Goal: Navigation & Orientation: Find specific page/section

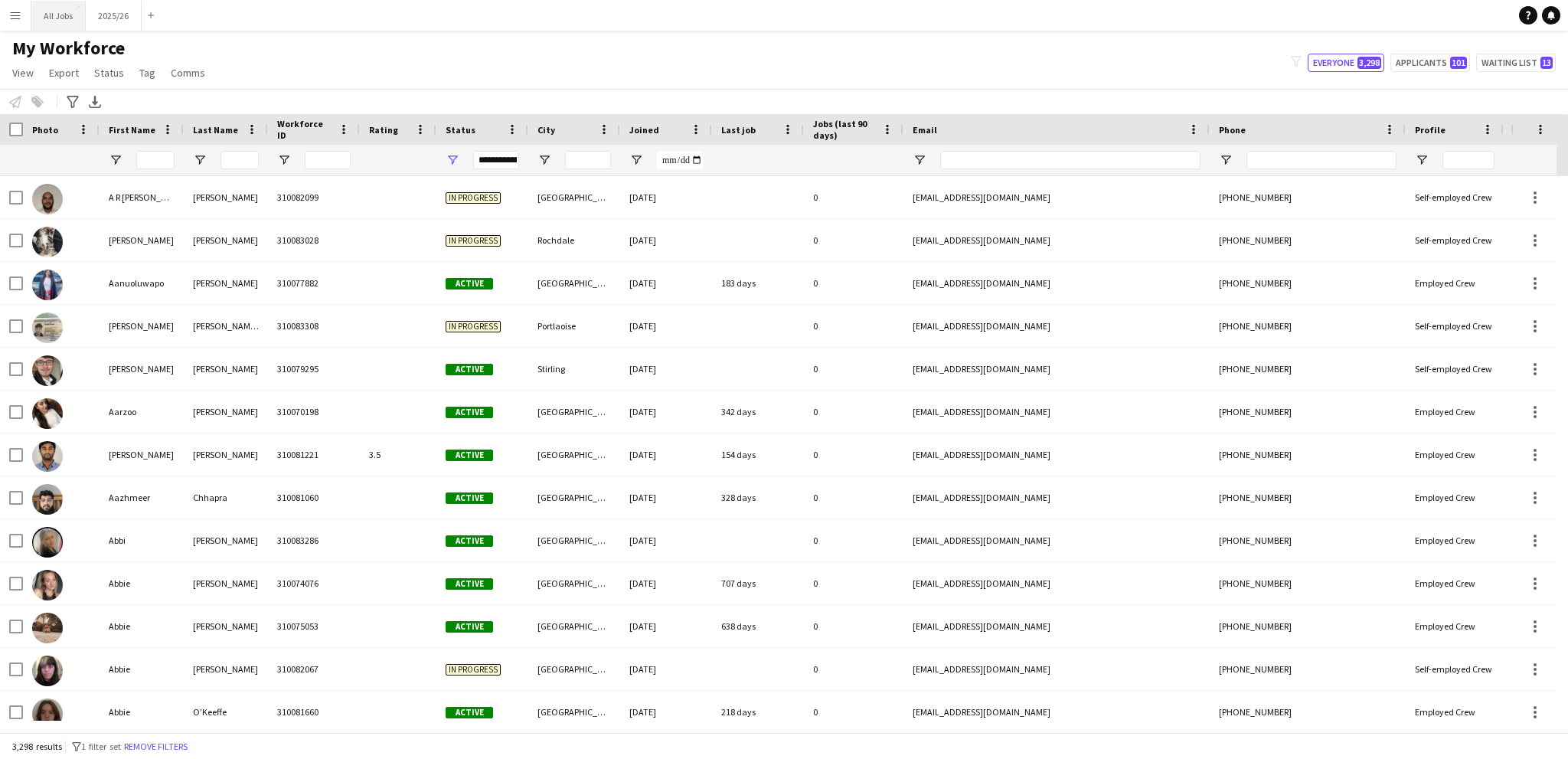
click at [48, 18] on button "All Jobs Close" at bounding box center [58, 16] width 54 height 29
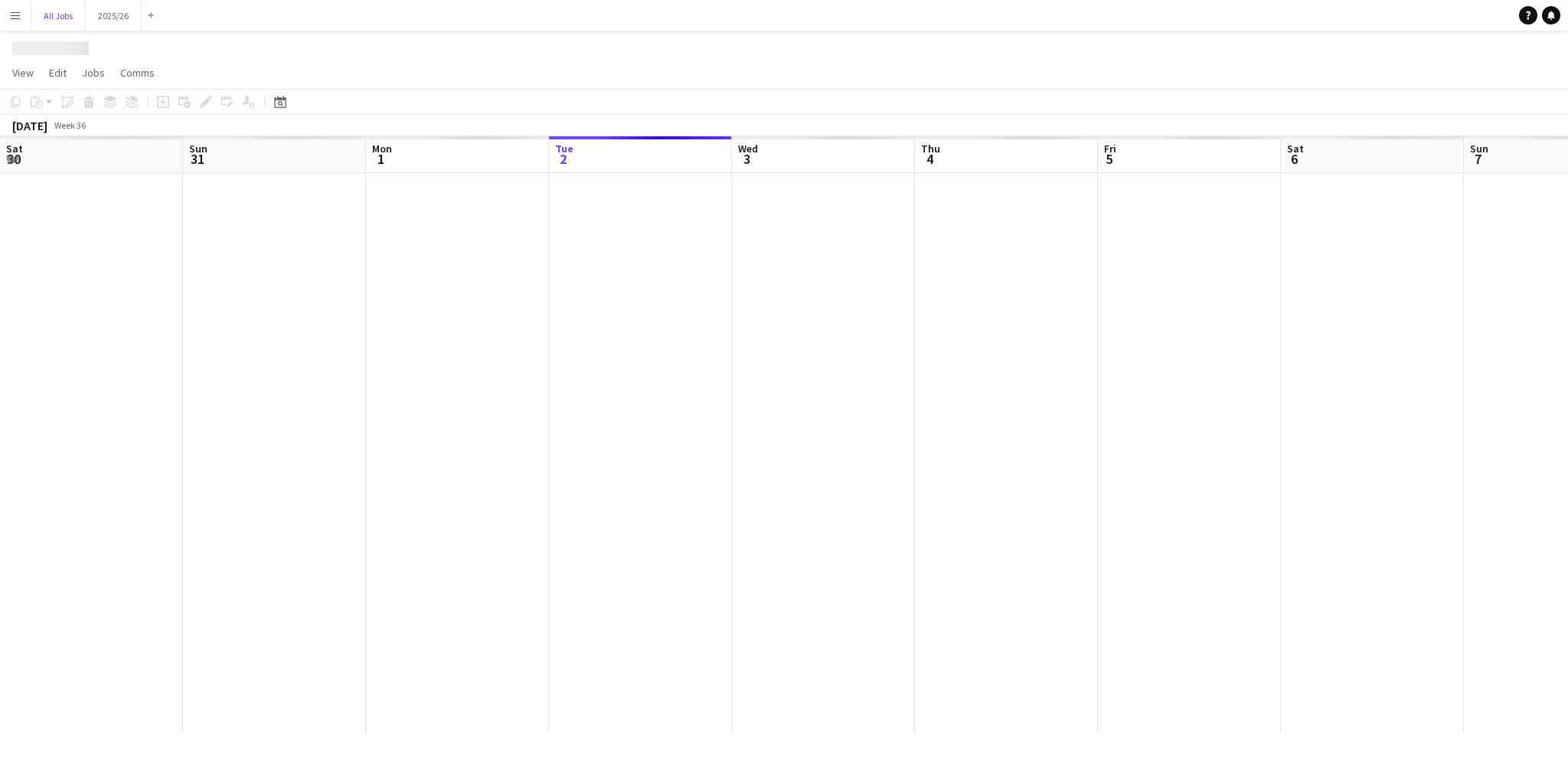
scroll to position [0, 366]
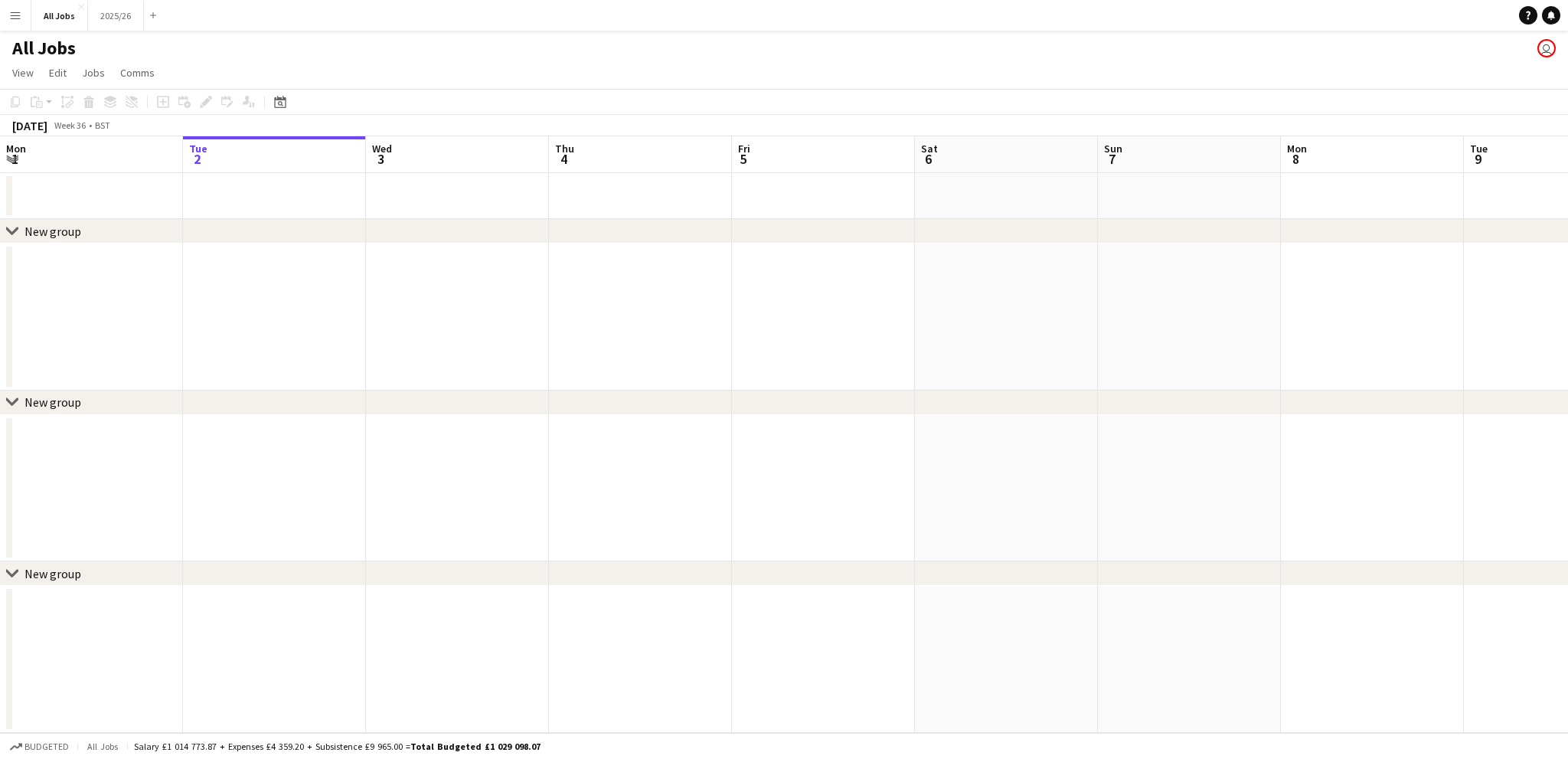
click at [21, 16] on button "Menu" at bounding box center [15, 15] width 30 height 30
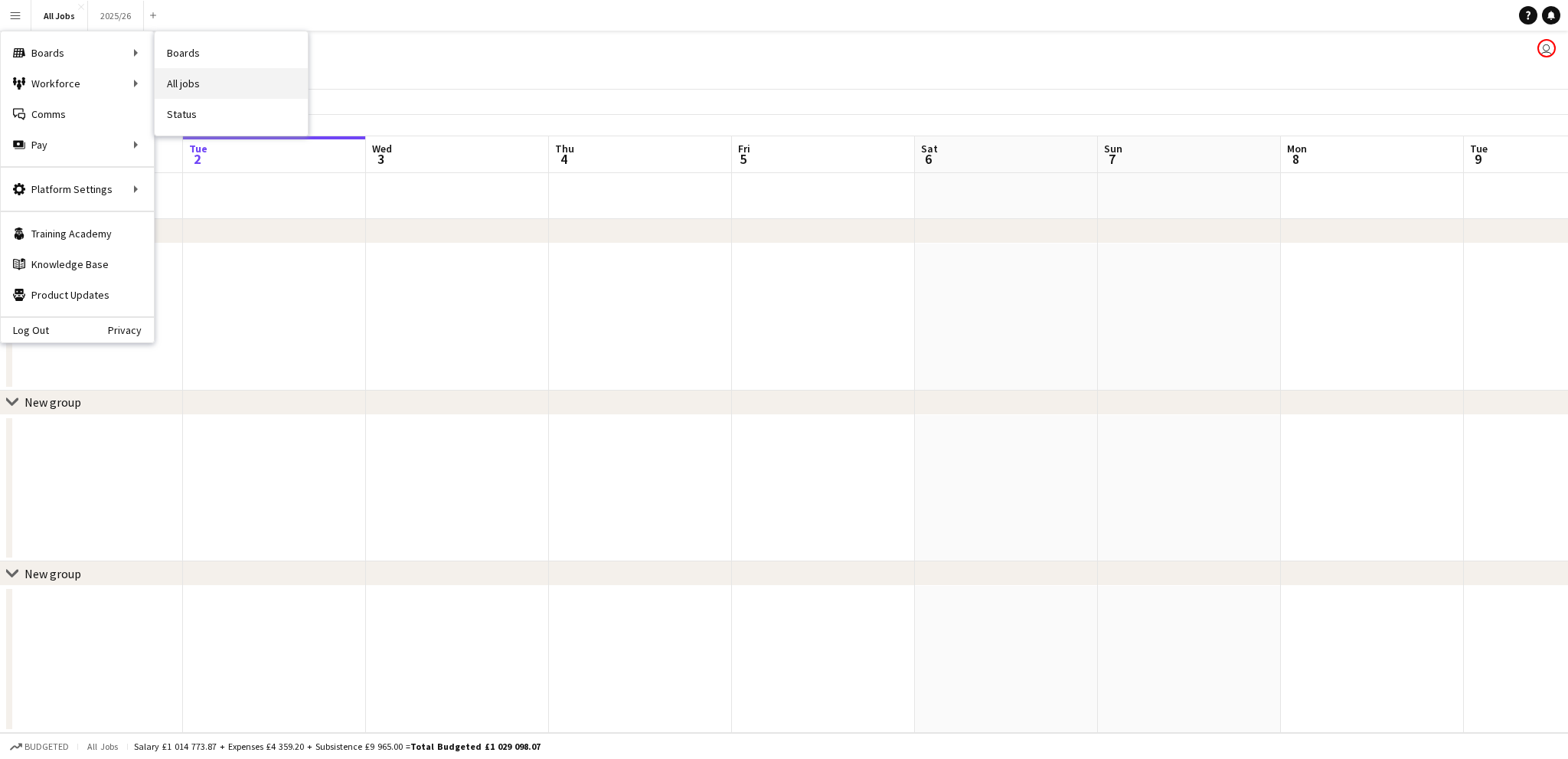
click at [193, 75] on link "All jobs" at bounding box center [231, 83] width 153 height 30
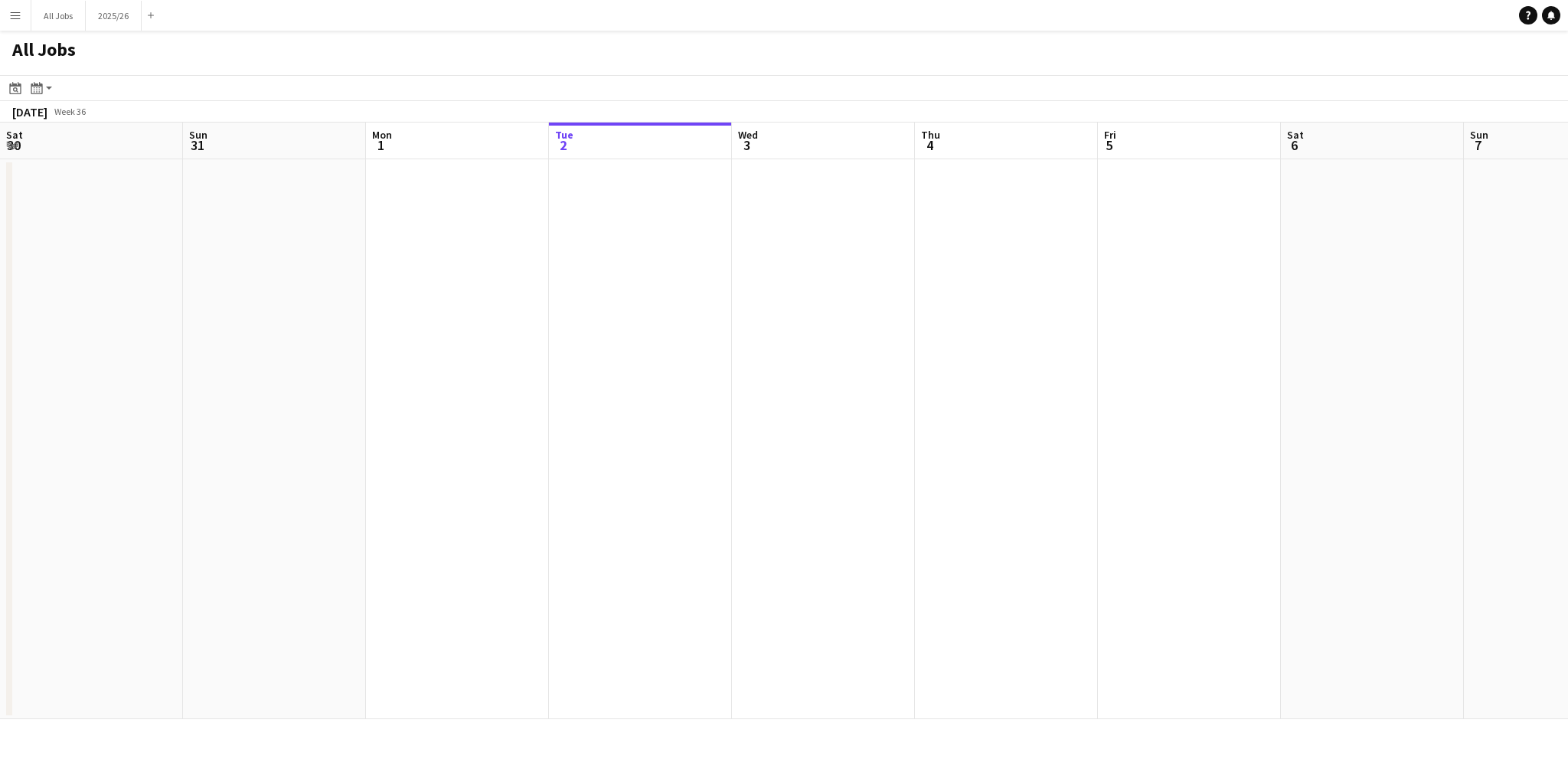
scroll to position [0, 366]
click at [53, 14] on button "All Jobs Close" at bounding box center [58, 16] width 54 height 29
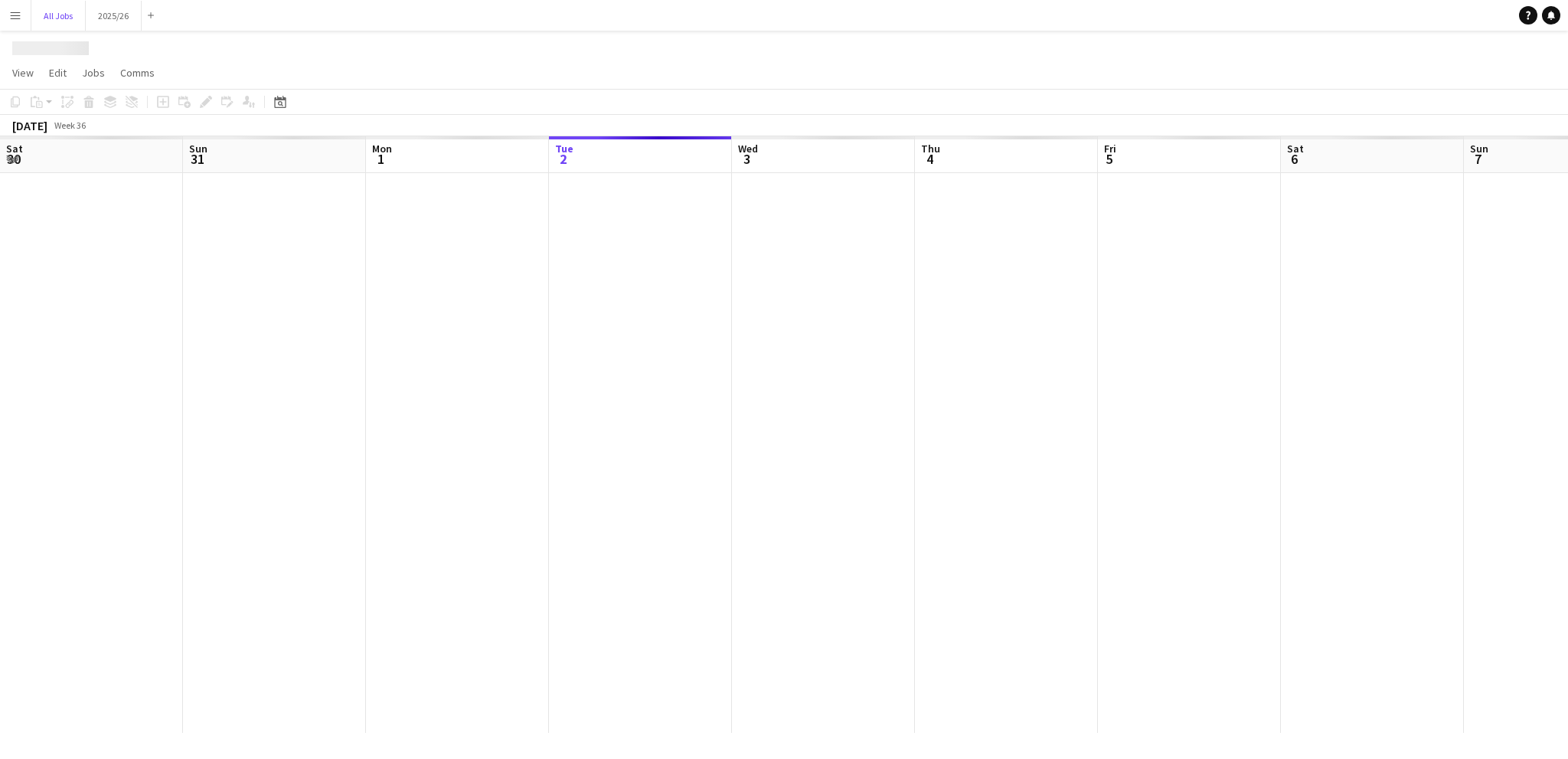
scroll to position [0, 366]
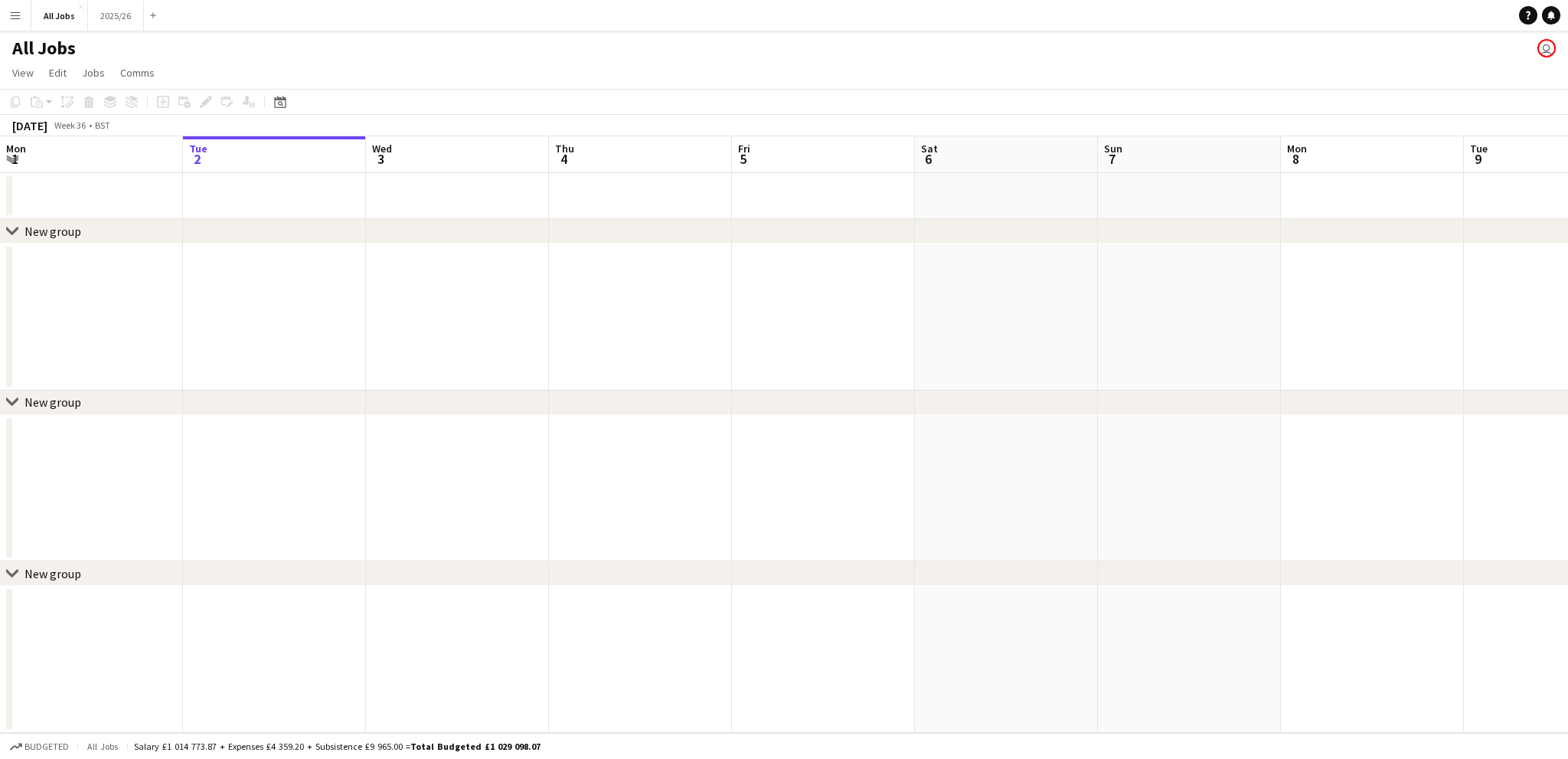
click at [25, 18] on button "Menu" at bounding box center [15, 15] width 30 height 30
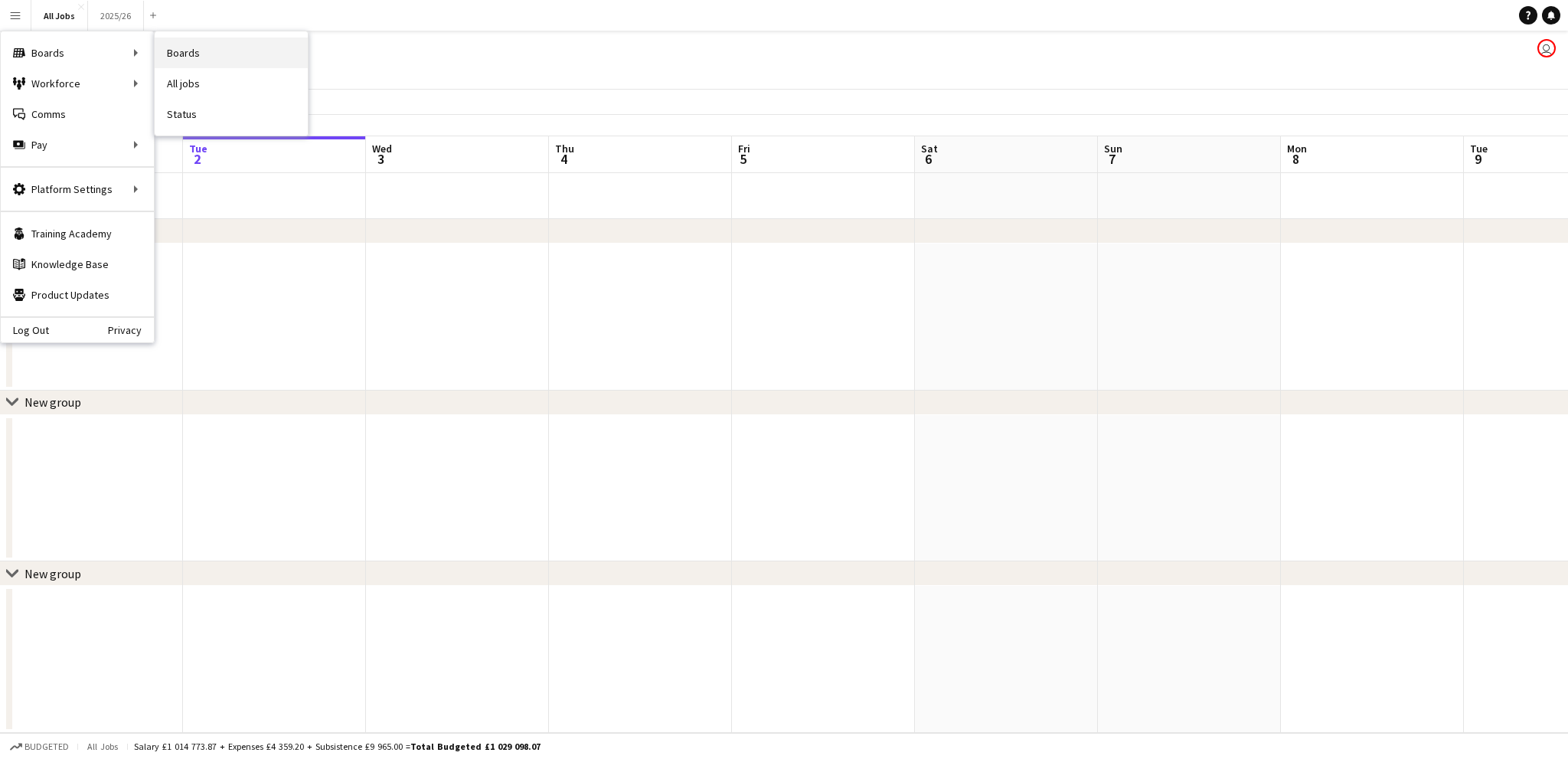
click at [197, 43] on link "Boards" at bounding box center [231, 52] width 153 height 30
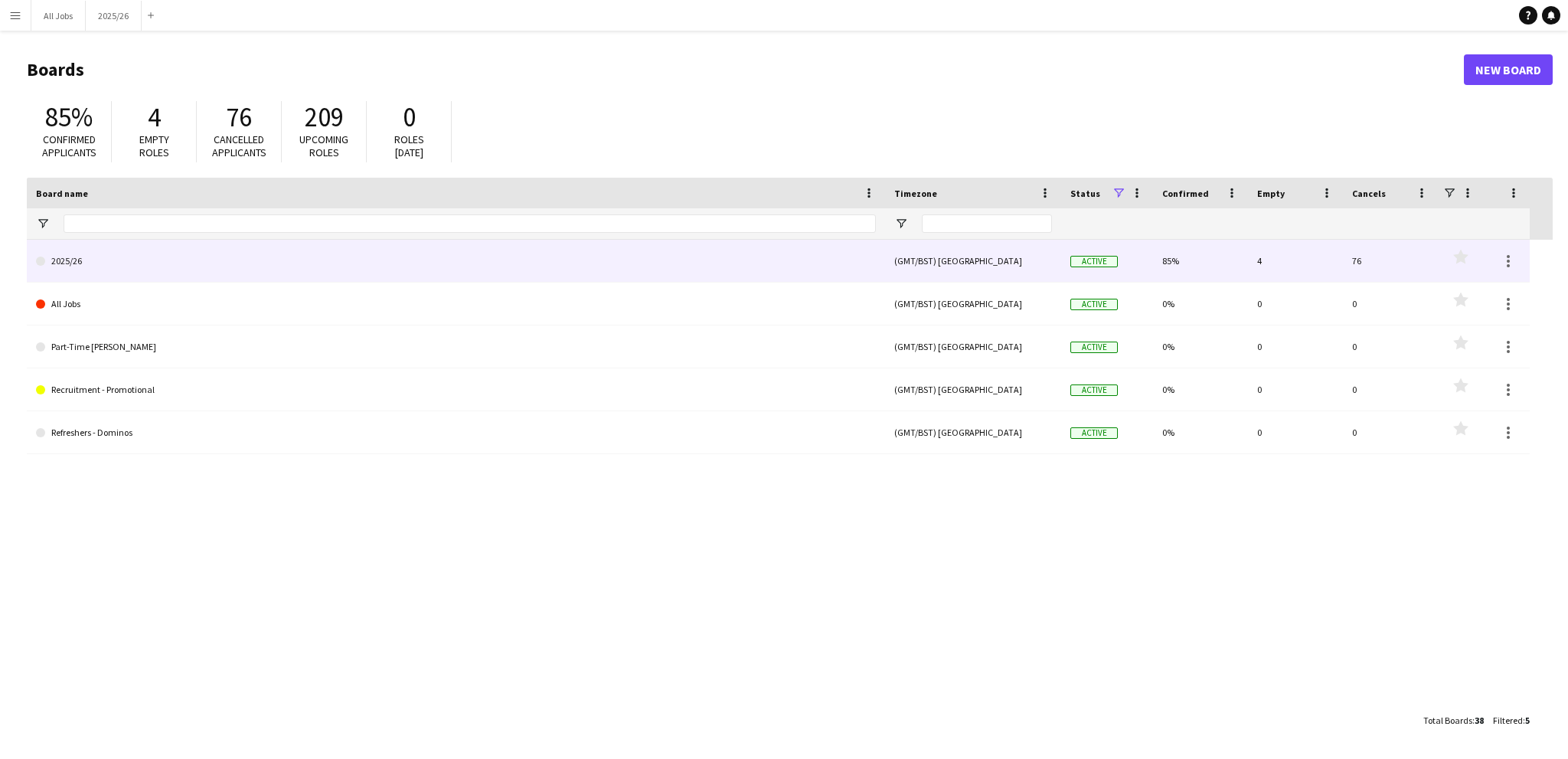
click at [74, 269] on link "2025/26" at bounding box center [456, 261] width 840 height 43
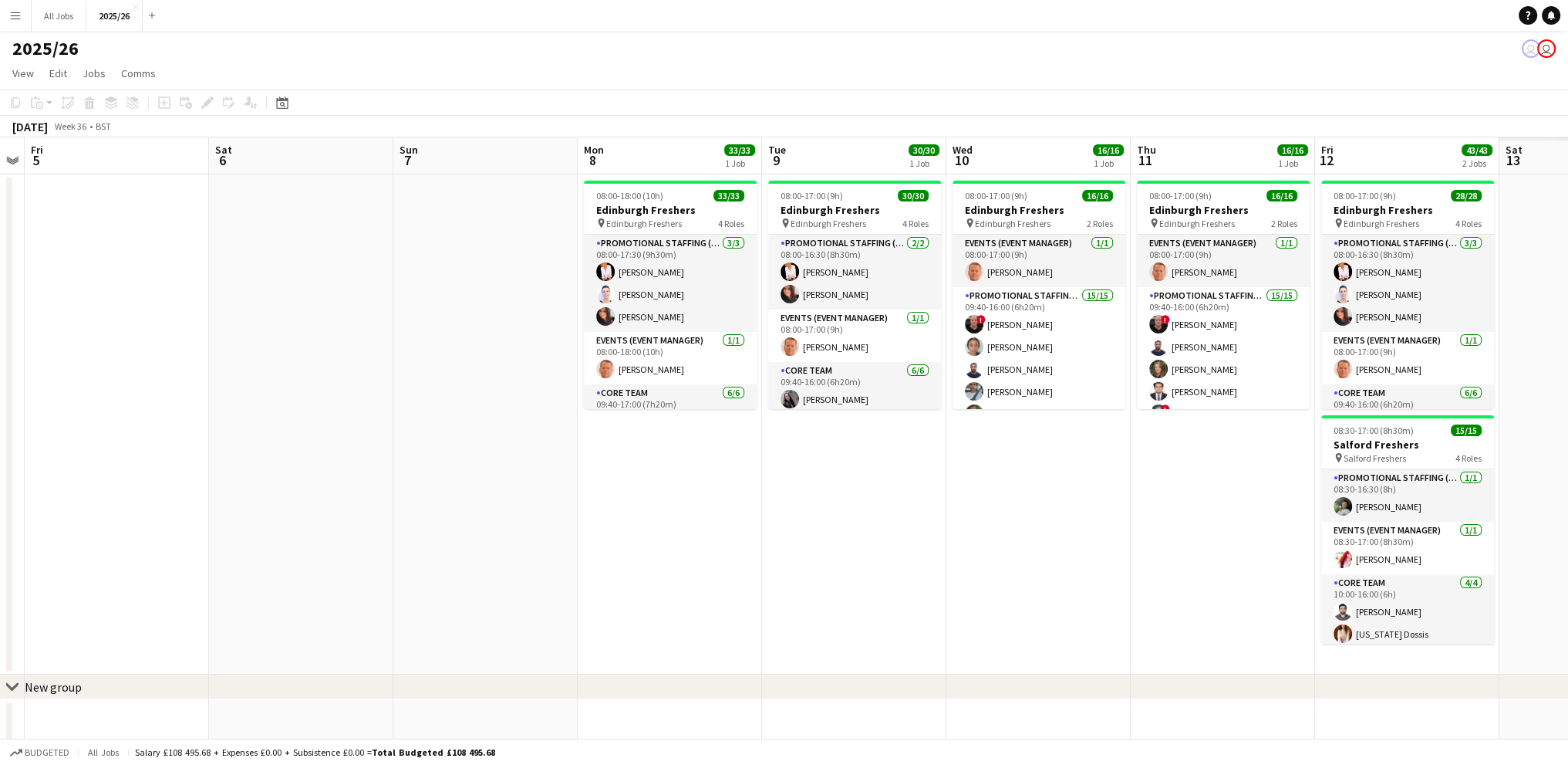
scroll to position [0, 620]
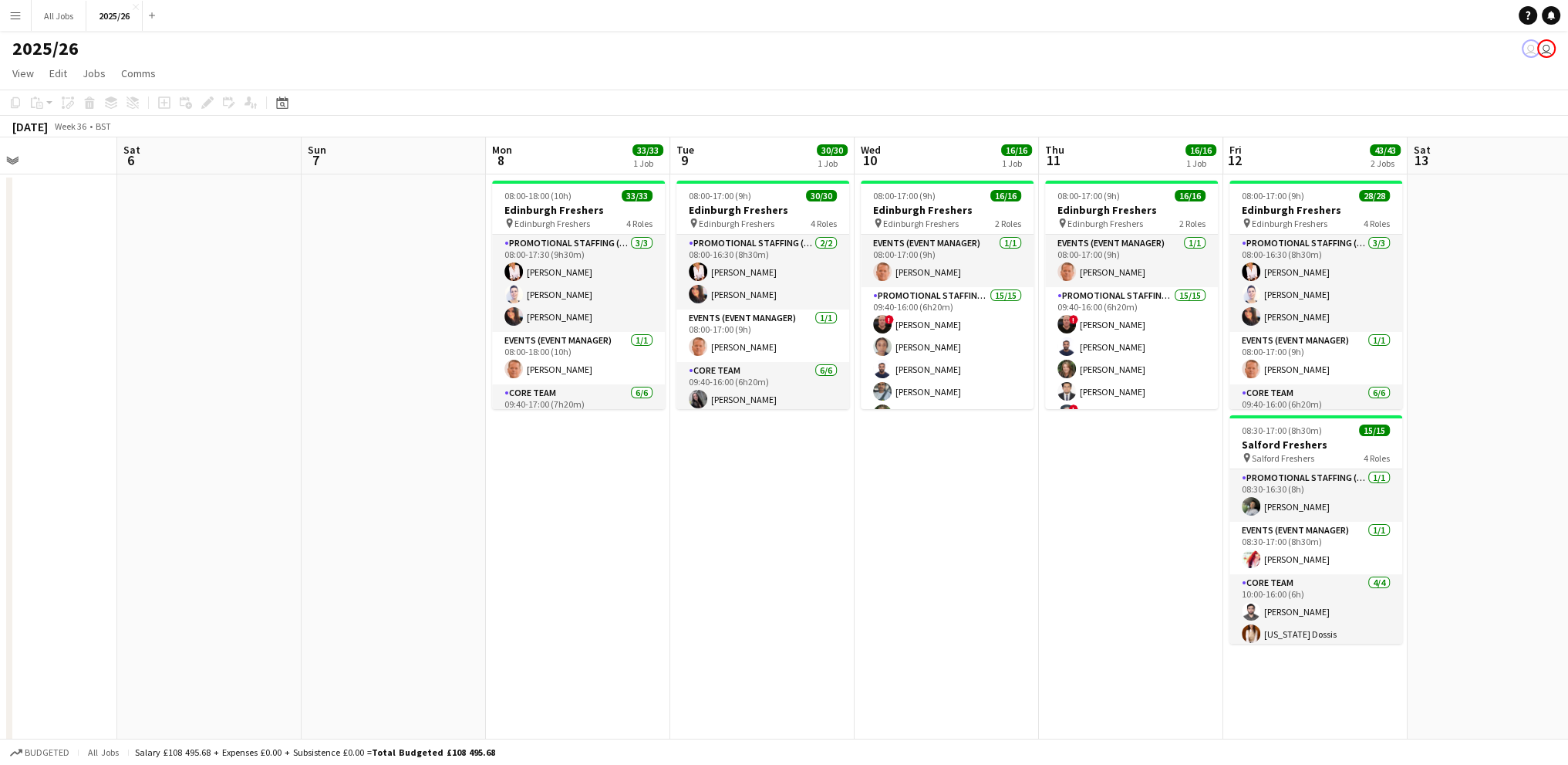
drag, startPoint x: 1267, startPoint y: 386, endPoint x: 463, endPoint y: 434, distance: 805.4
click at [463, 434] on app-calendar-viewport "Tue 2 Wed 3 Thu 4 Fri 5 Sat 6 Sun 7 Mon 8 33/33 1 Job Tue 9 30/30 1 Job Wed 10 …" at bounding box center [784, 675] width 1568 height 1077
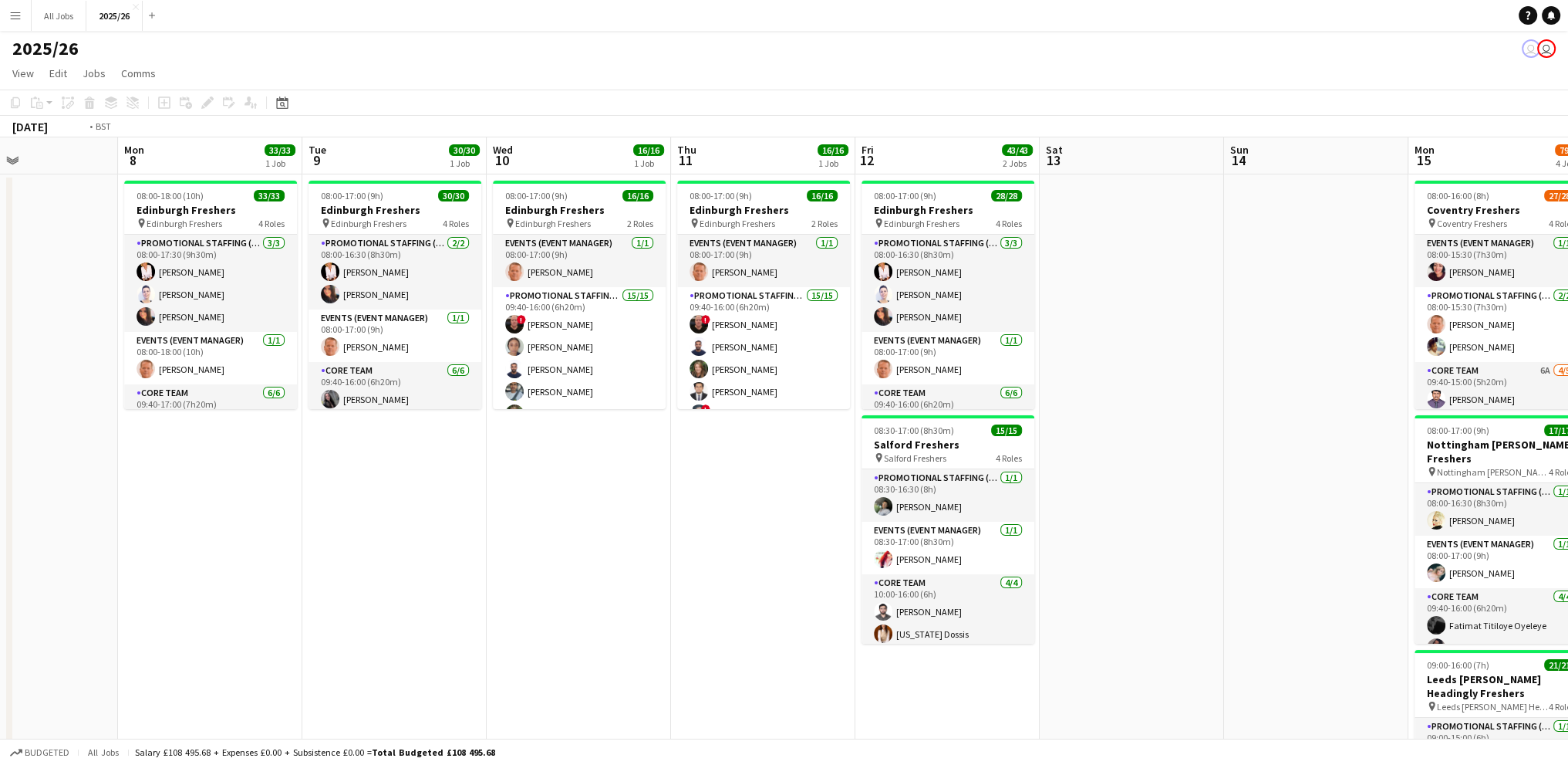
scroll to position [0, 422]
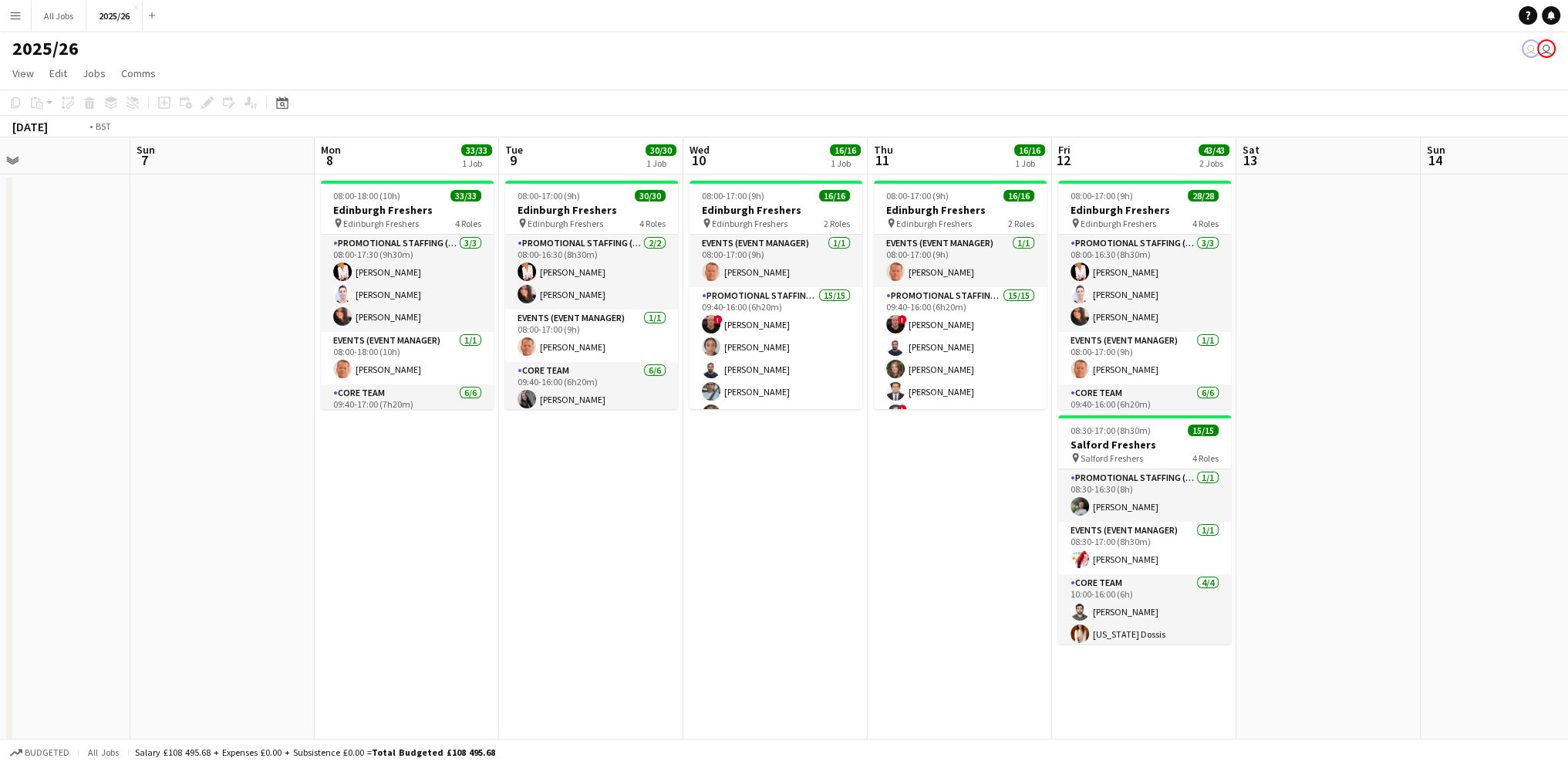
drag, startPoint x: 915, startPoint y: 539, endPoint x: 374, endPoint y: 583, distance: 542.8
click at [374, 583] on app-calendar-viewport "Thu 4 Fri 5 Sat 6 Sun 7 Mon 8 33/33 1 Job Tue 9 30/30 1 Job Wed 10 16/16 1 Job …" at bounding box center [784, 675] width 1568 height 1077
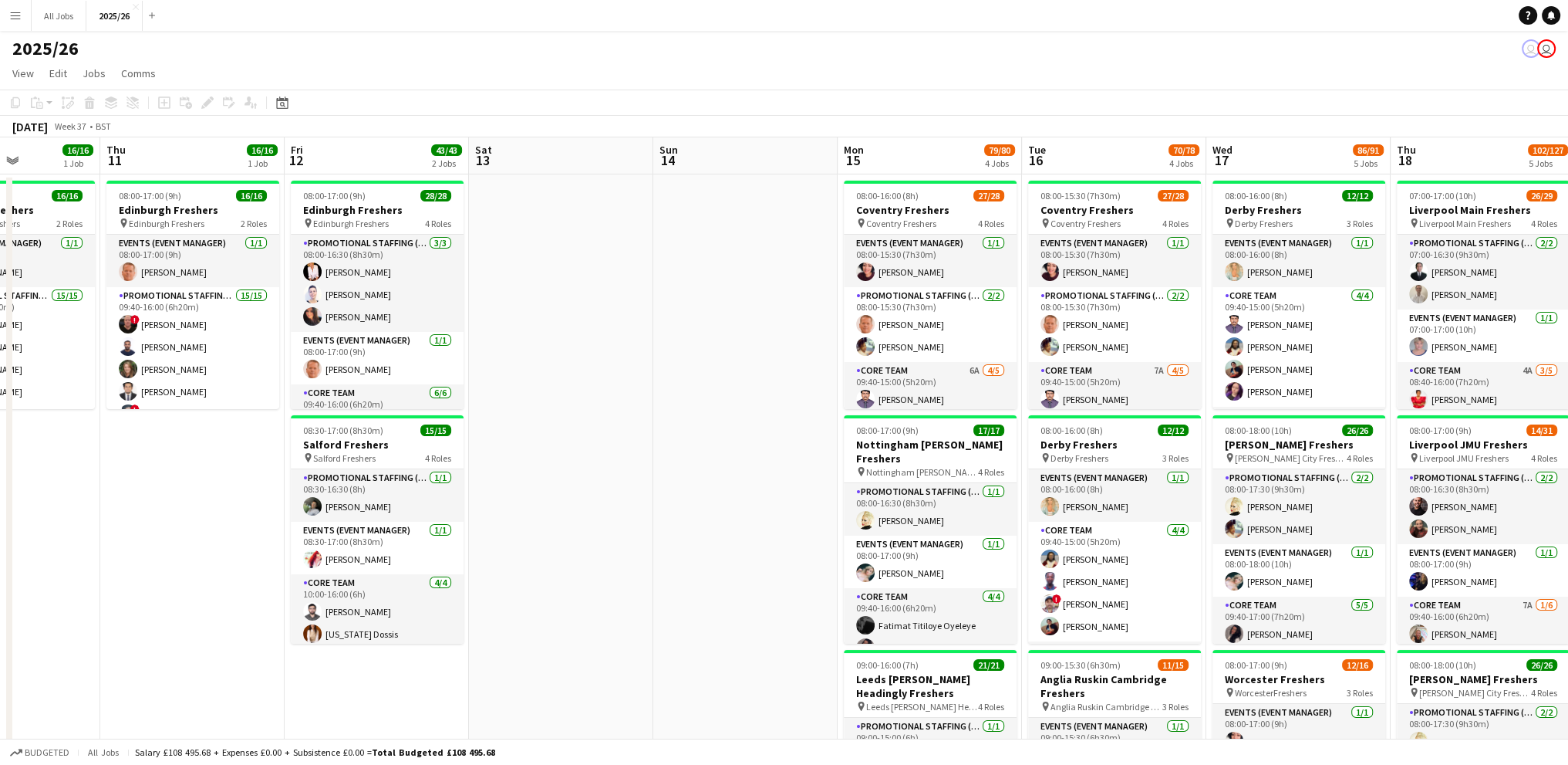
scroll to position [0, 469]
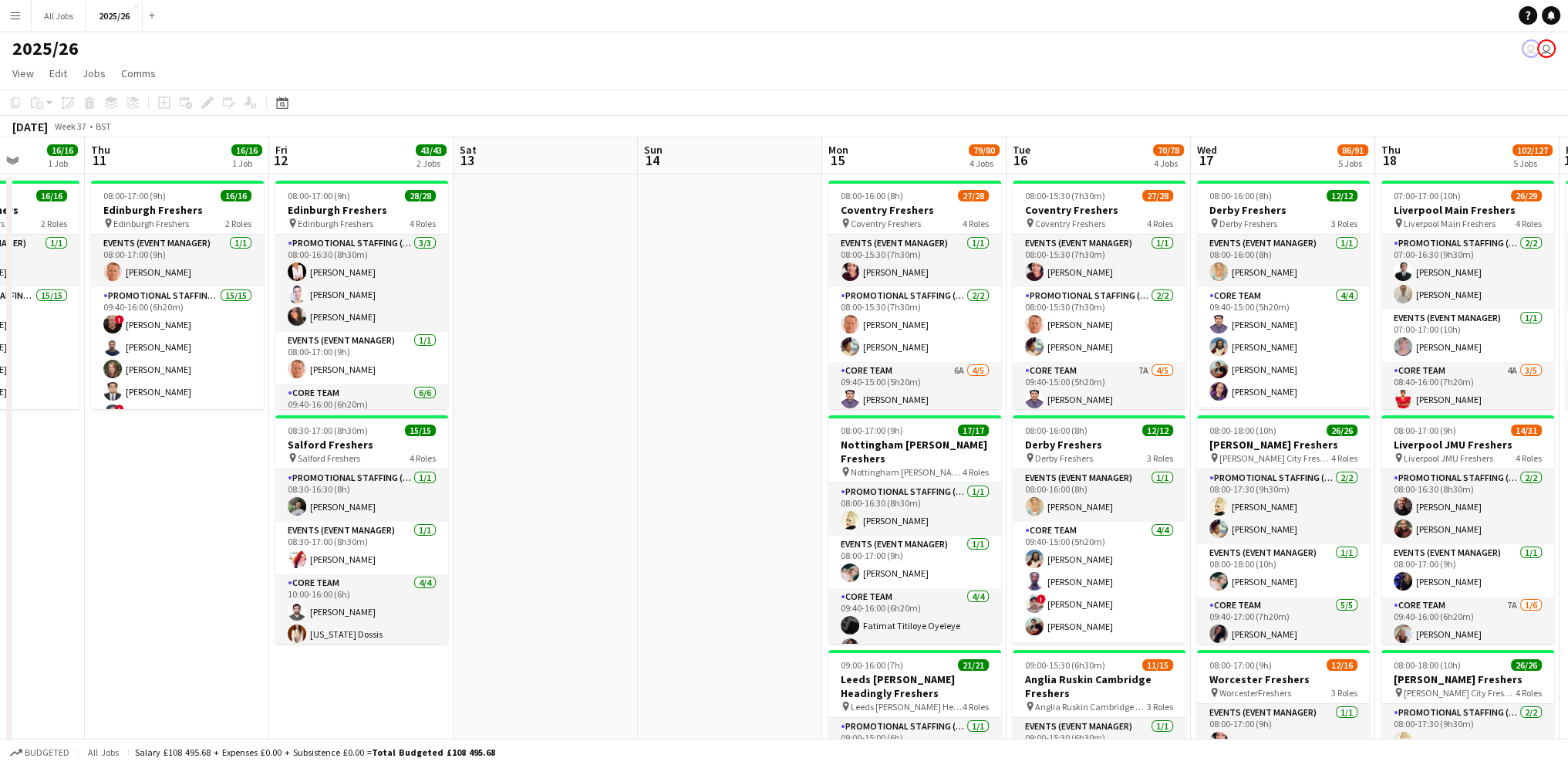
drag, startPoint x: 950, startPoint y: 476, endPoint x: 537, endPoint y: 455, distance: 413.5
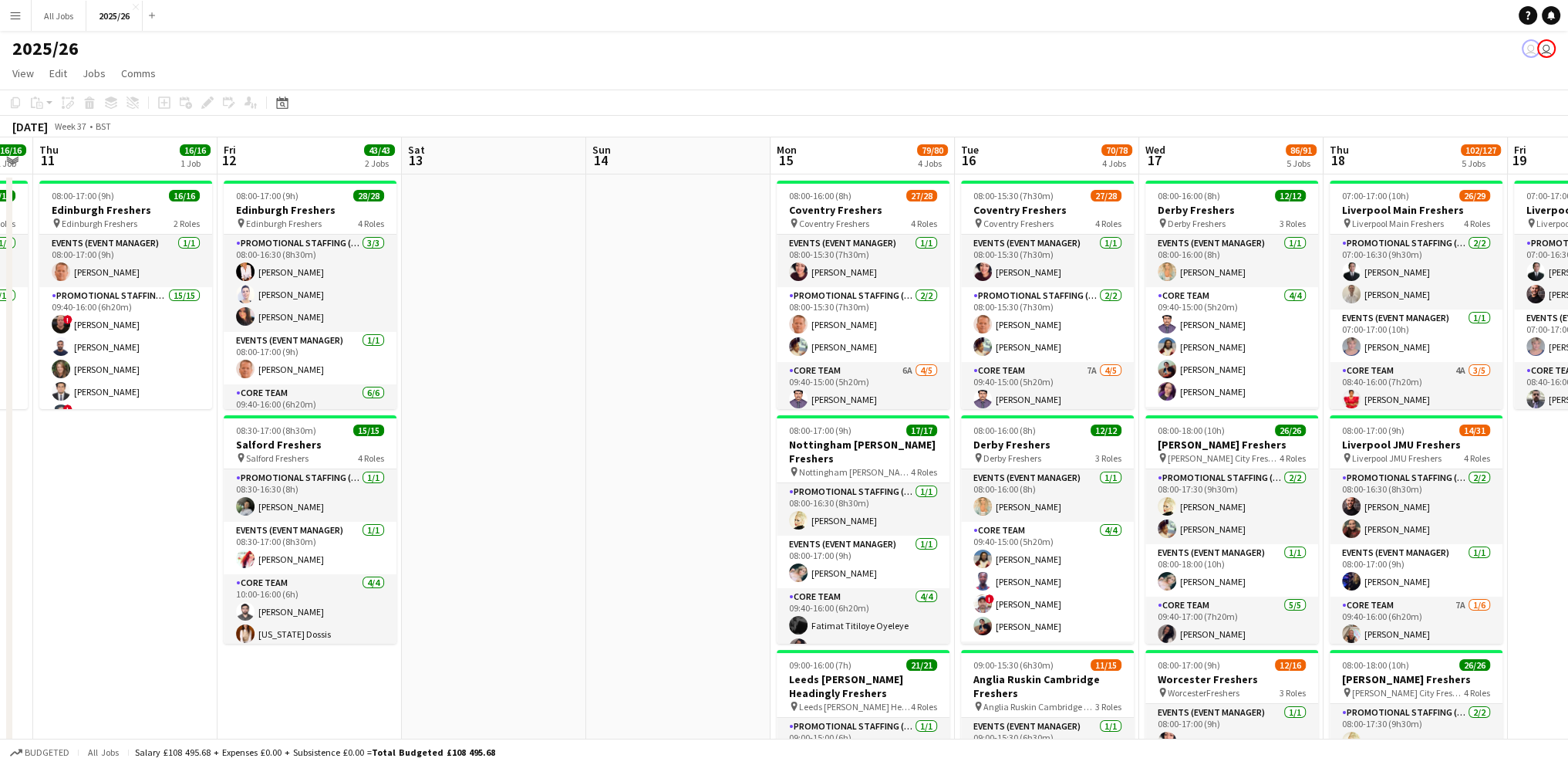
scroll to position [0, 525]
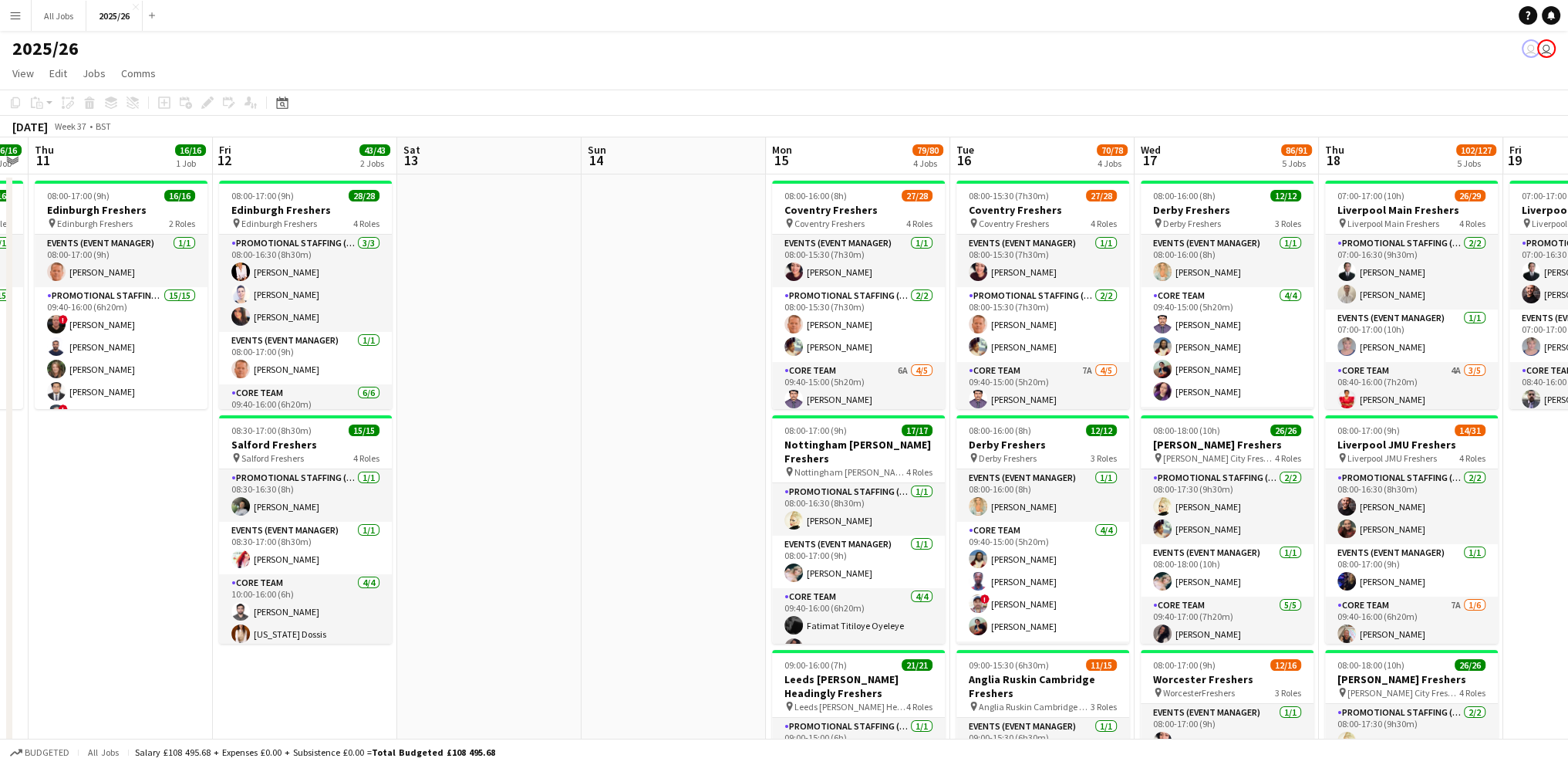
drag, startPoint x: 563, startPoint y: 465, endPoint x: 506, endPoint y: 469, distance: 57.1
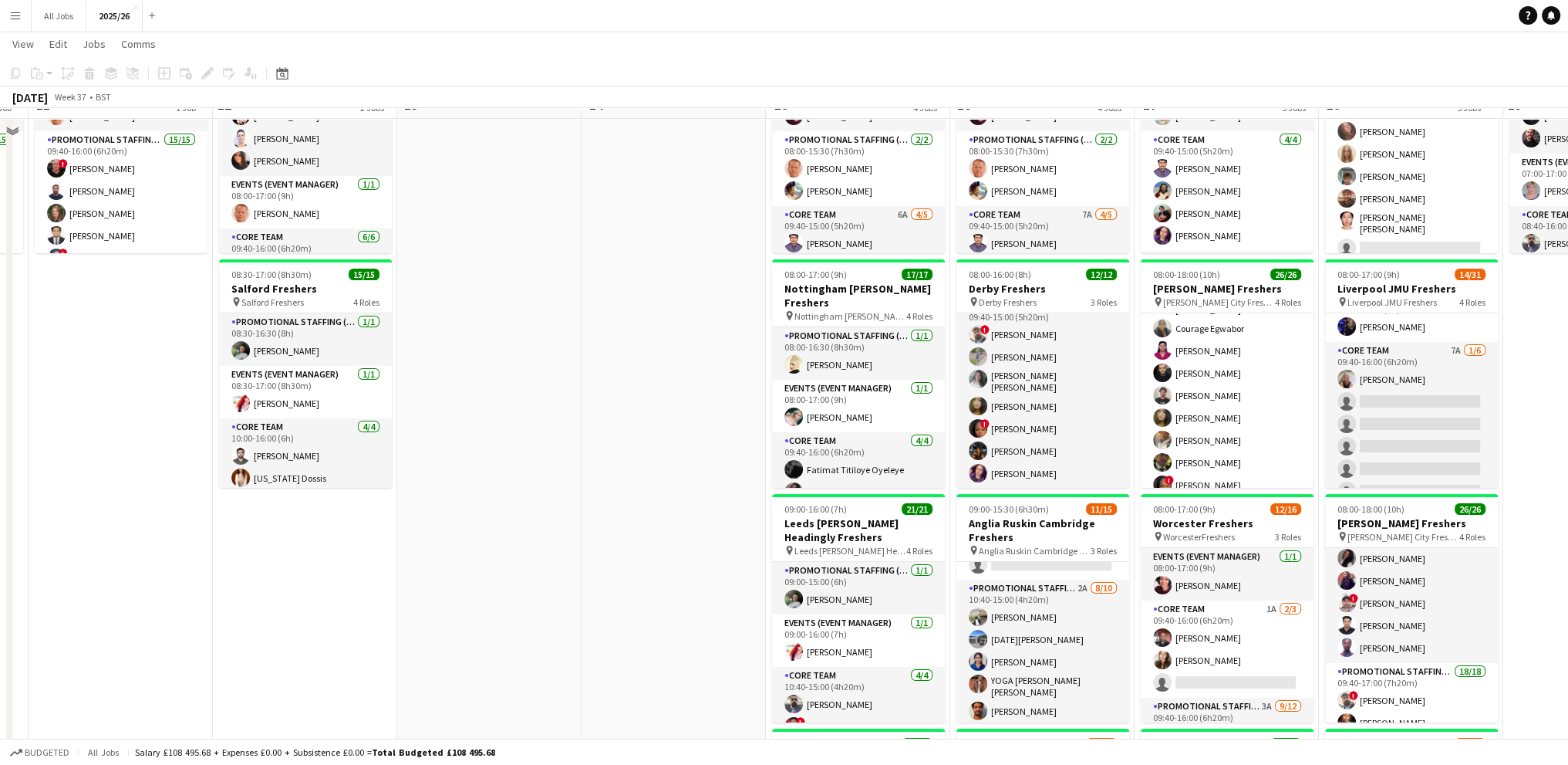
scroll to position [0, 0]
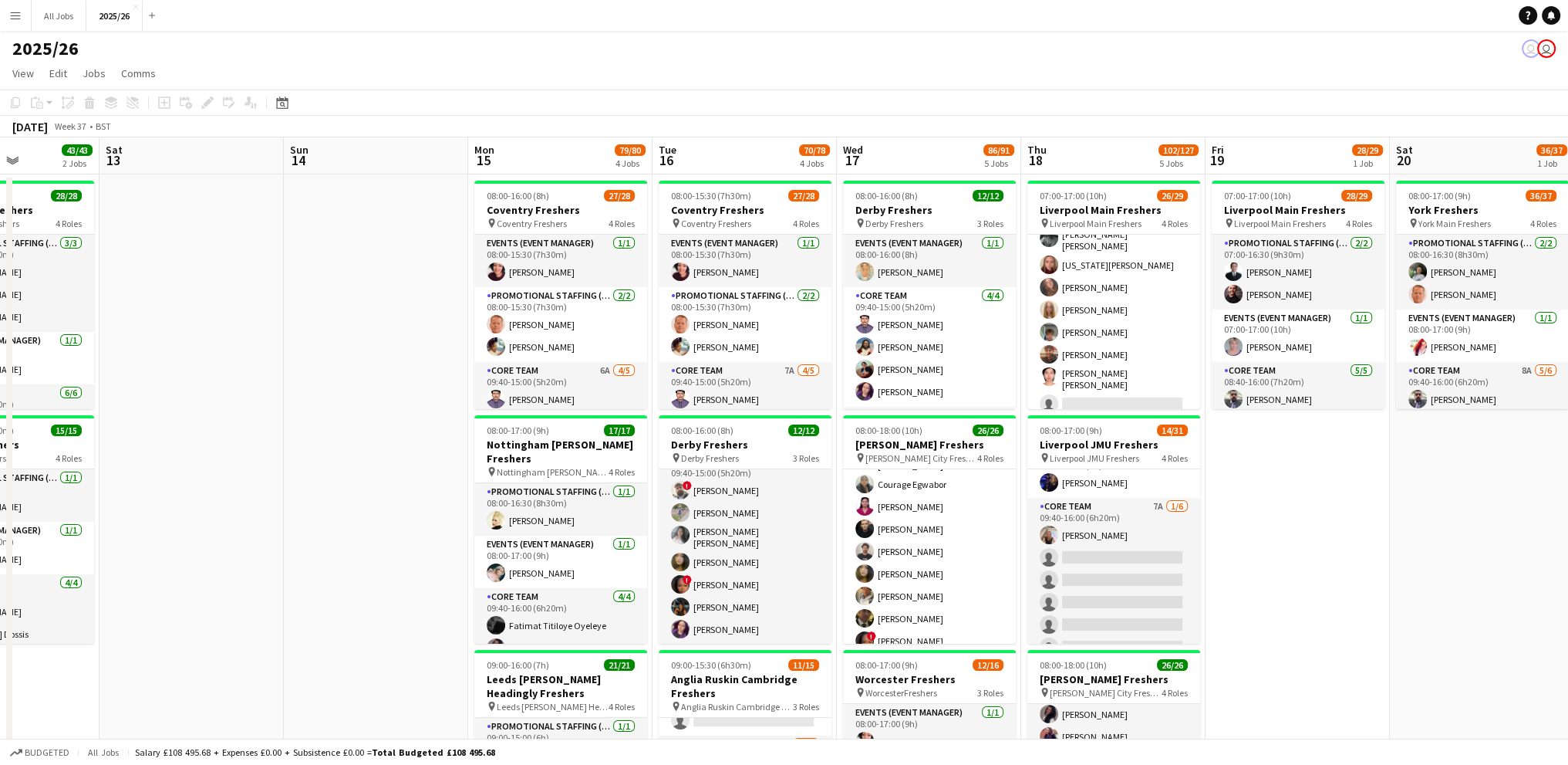
drag, startPoint x: 1543, startPoint y: 505, endPoint x: 1241, endPoint y: 505, distance: 302.0
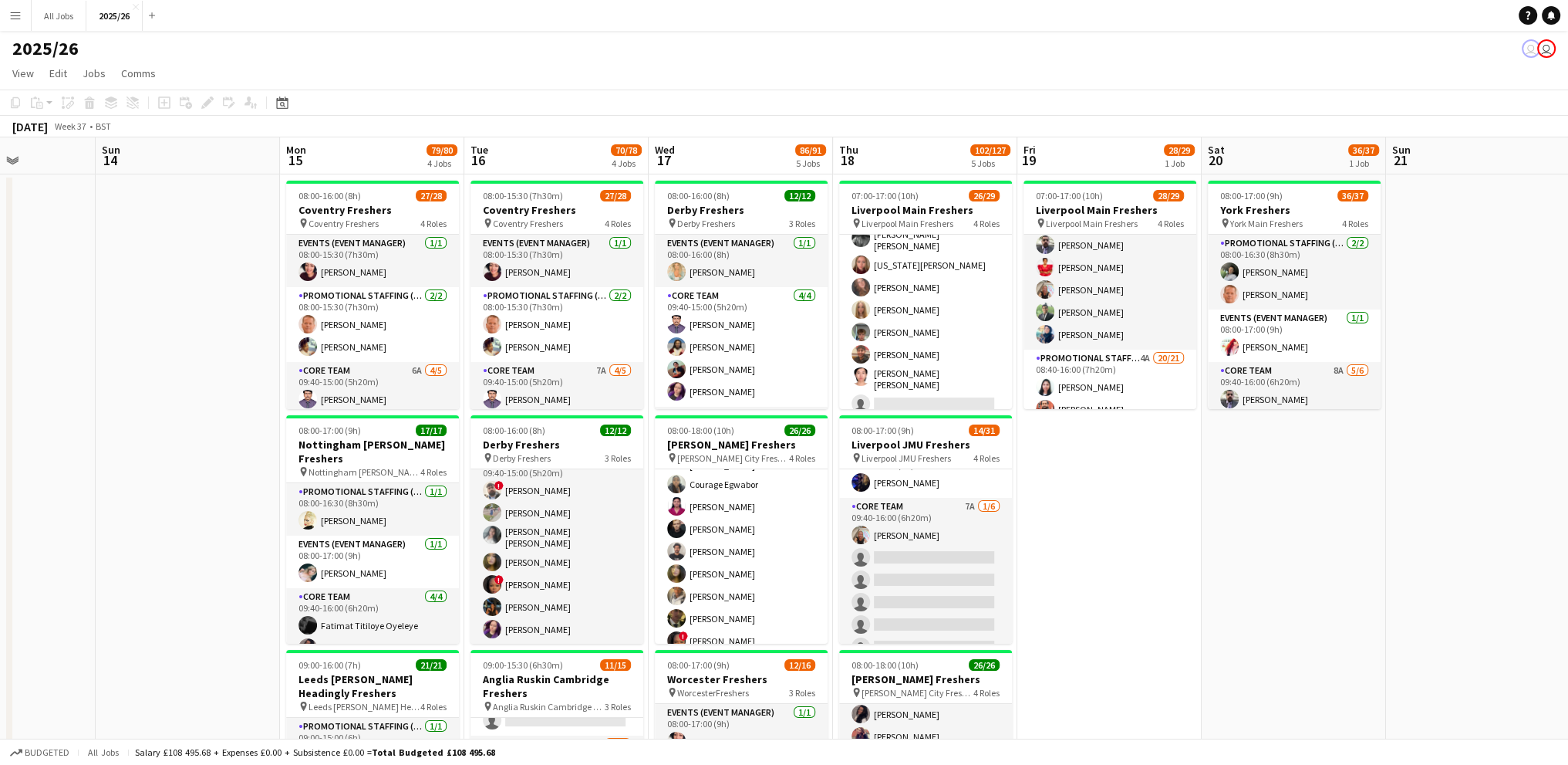
scroll to position [0, 652]
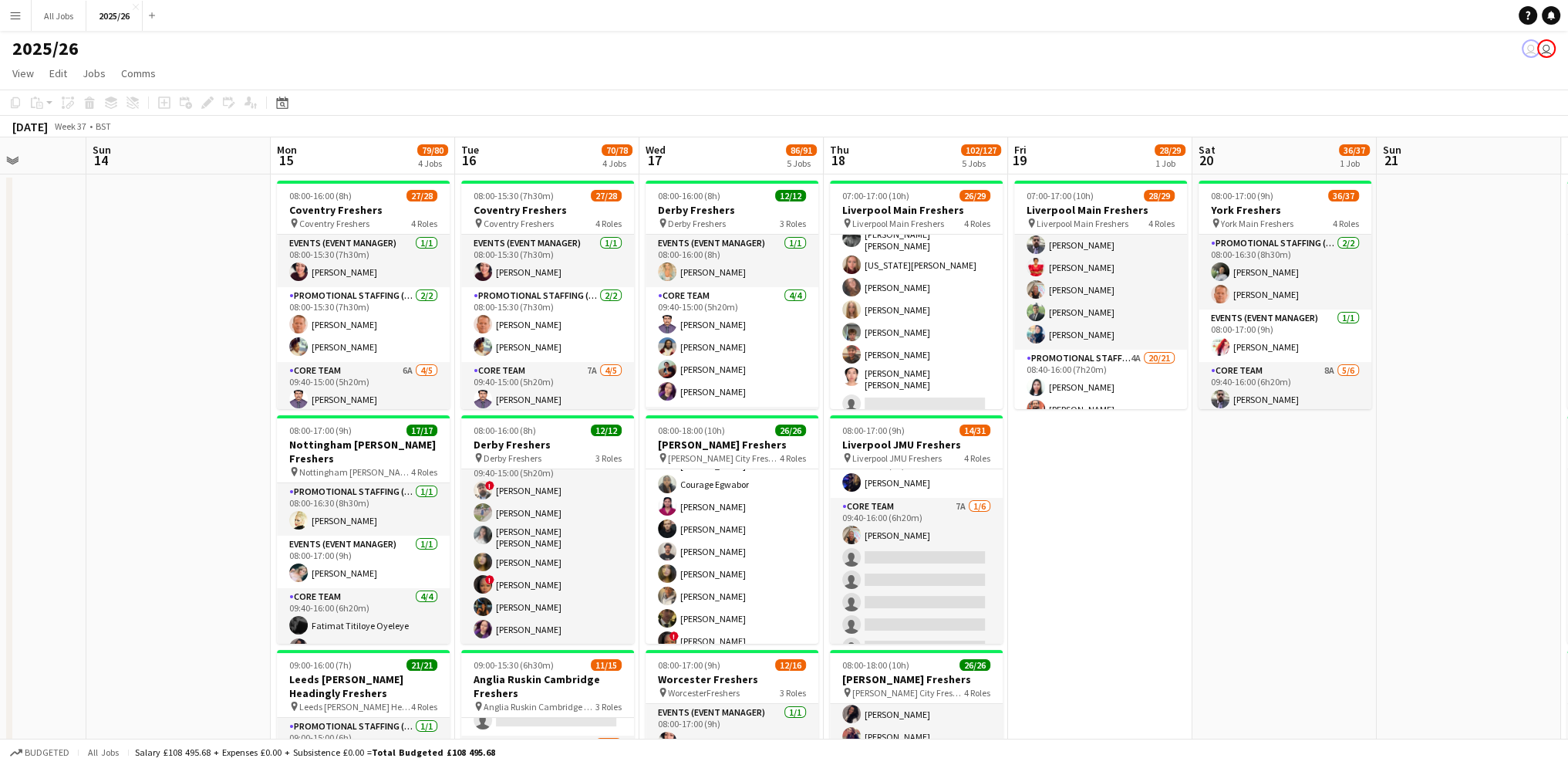
drag, startPoint x: 1475, startPoint y: 517, endPoint x: 1271, endPoint y: 481, distance: 207.2
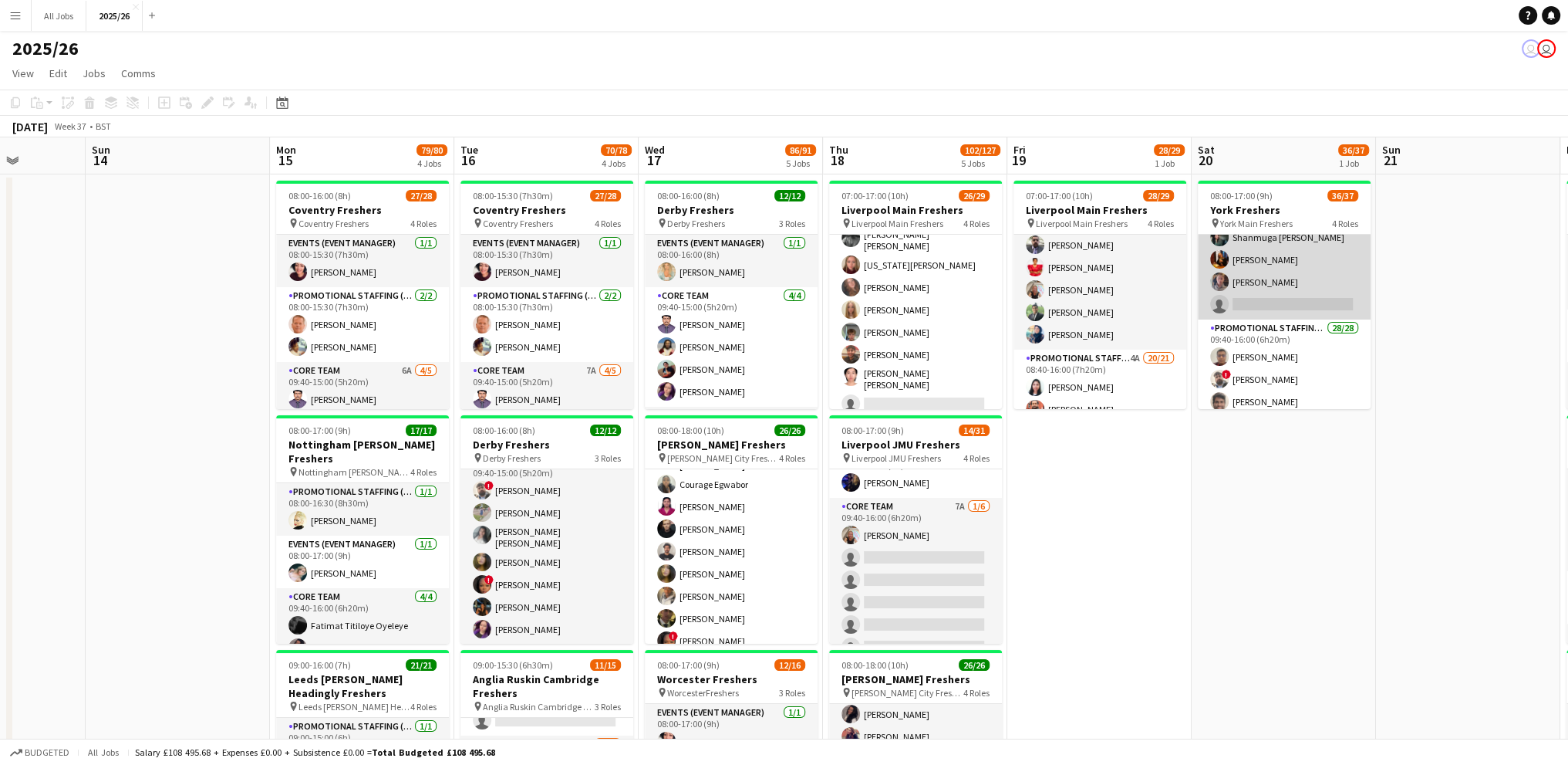
scroll to position [232, 0]
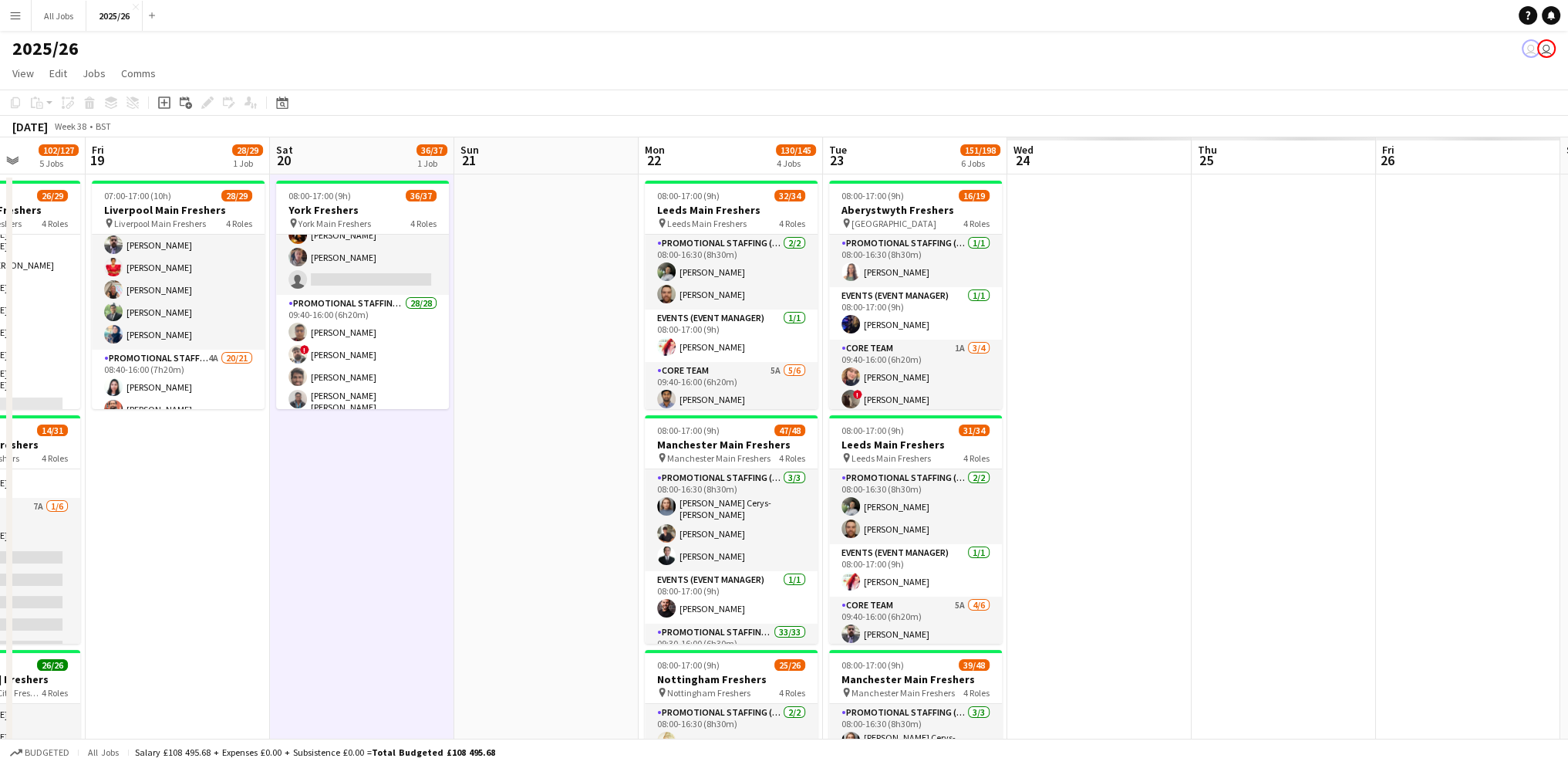
scroll to position [0, 412]
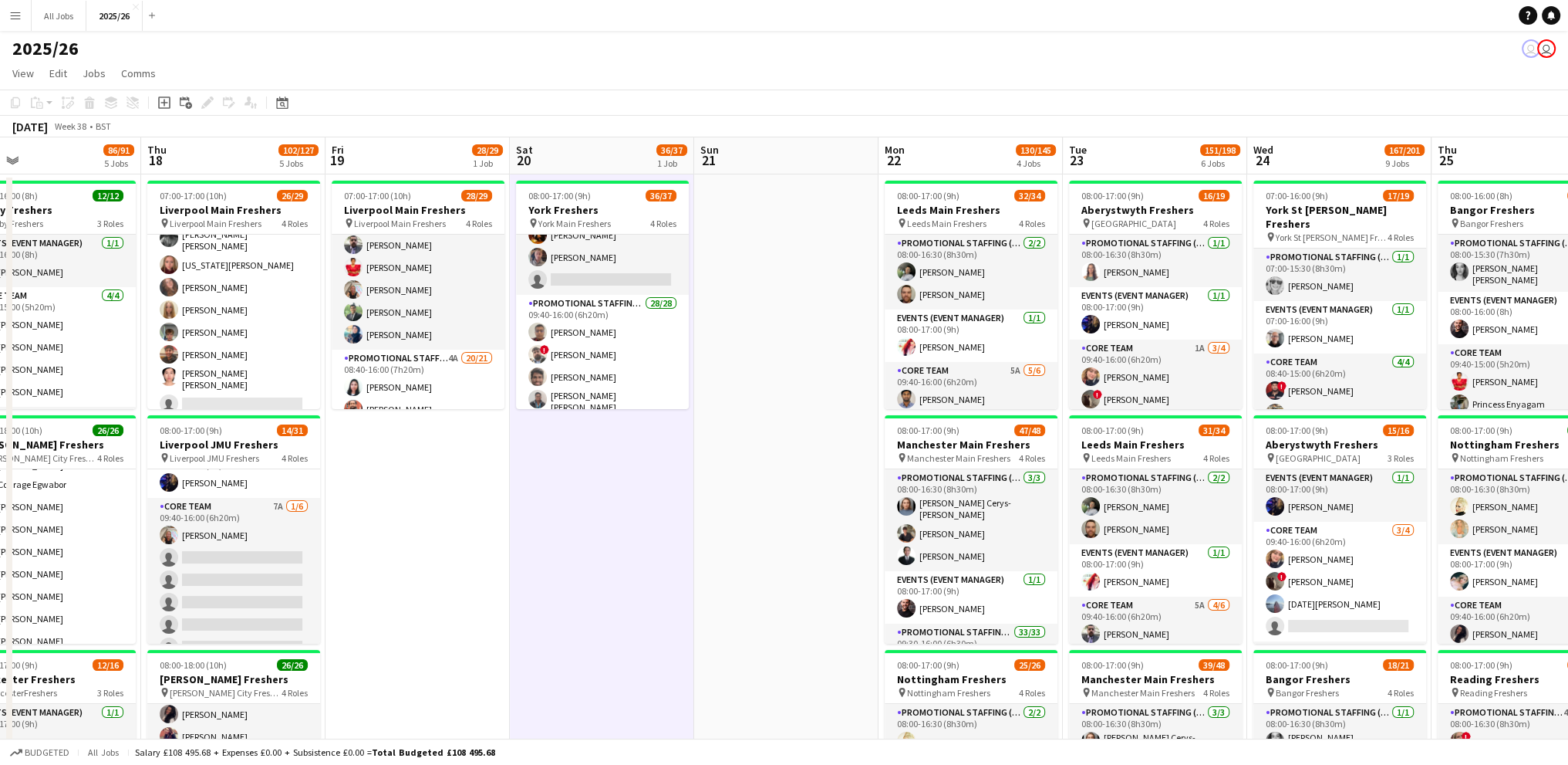
drag, startPoint x: 883, startPoint y: 500, endPoint x: 805, endPoint y: 493, distance: 78.3
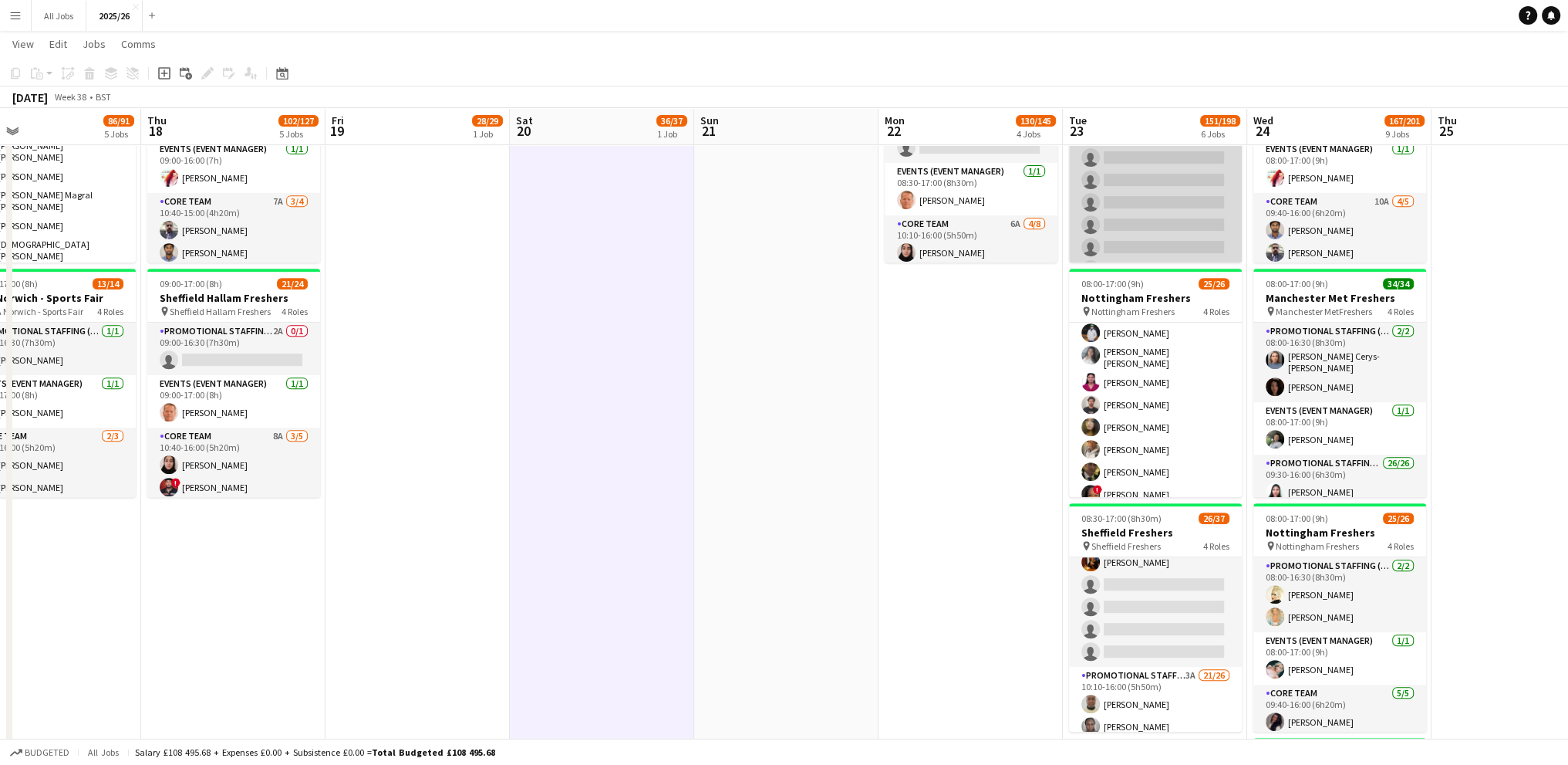
scroll to position [541, 0]
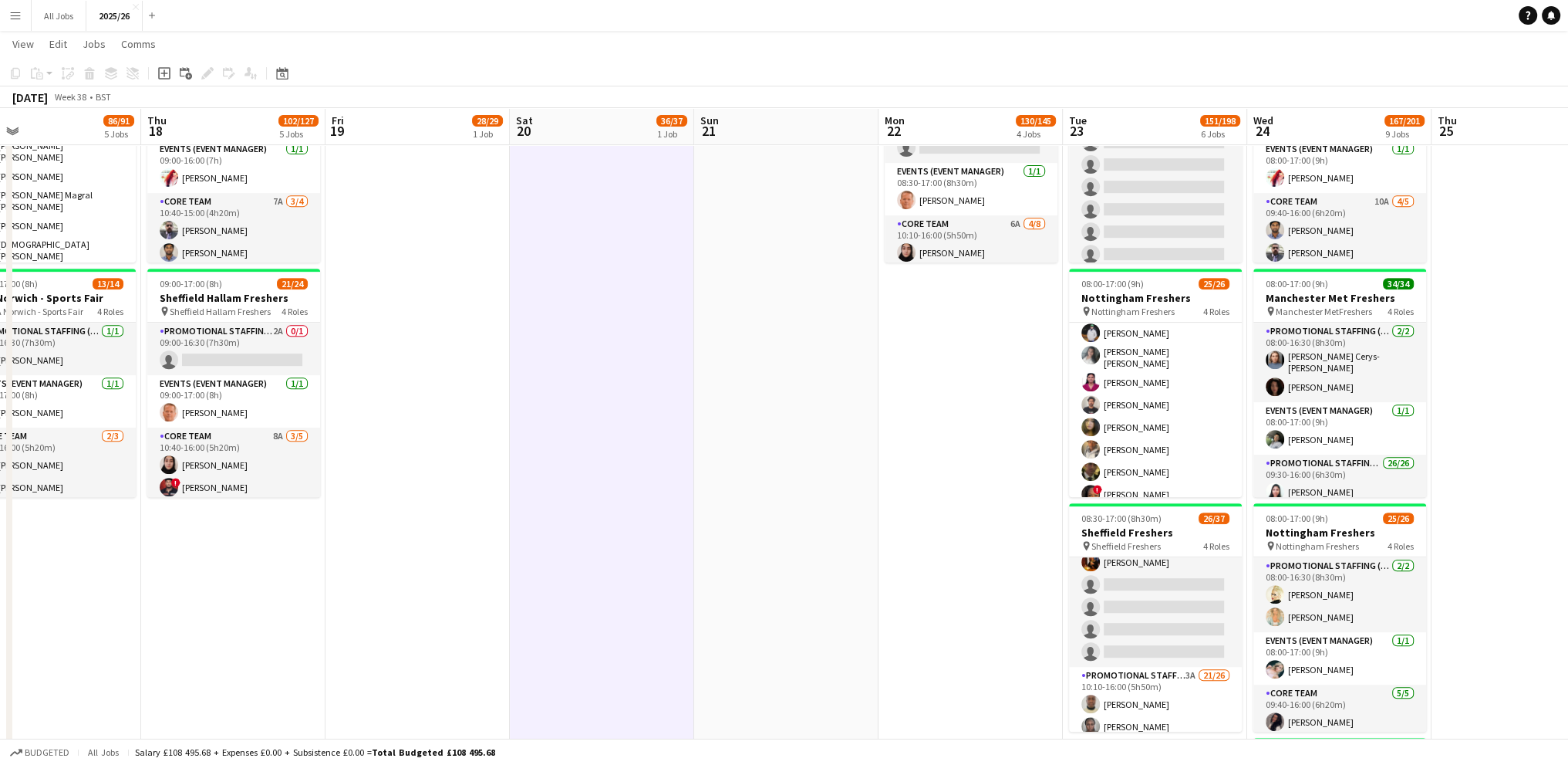
click at [1042, 357] on app-date-cell "08:00-17:00 (9h) 32/34 Leeds Main Freshers pin Leeds Main Freshers 4 Roles Prom…" at bounding box center [970, 372] width 184 height 2097
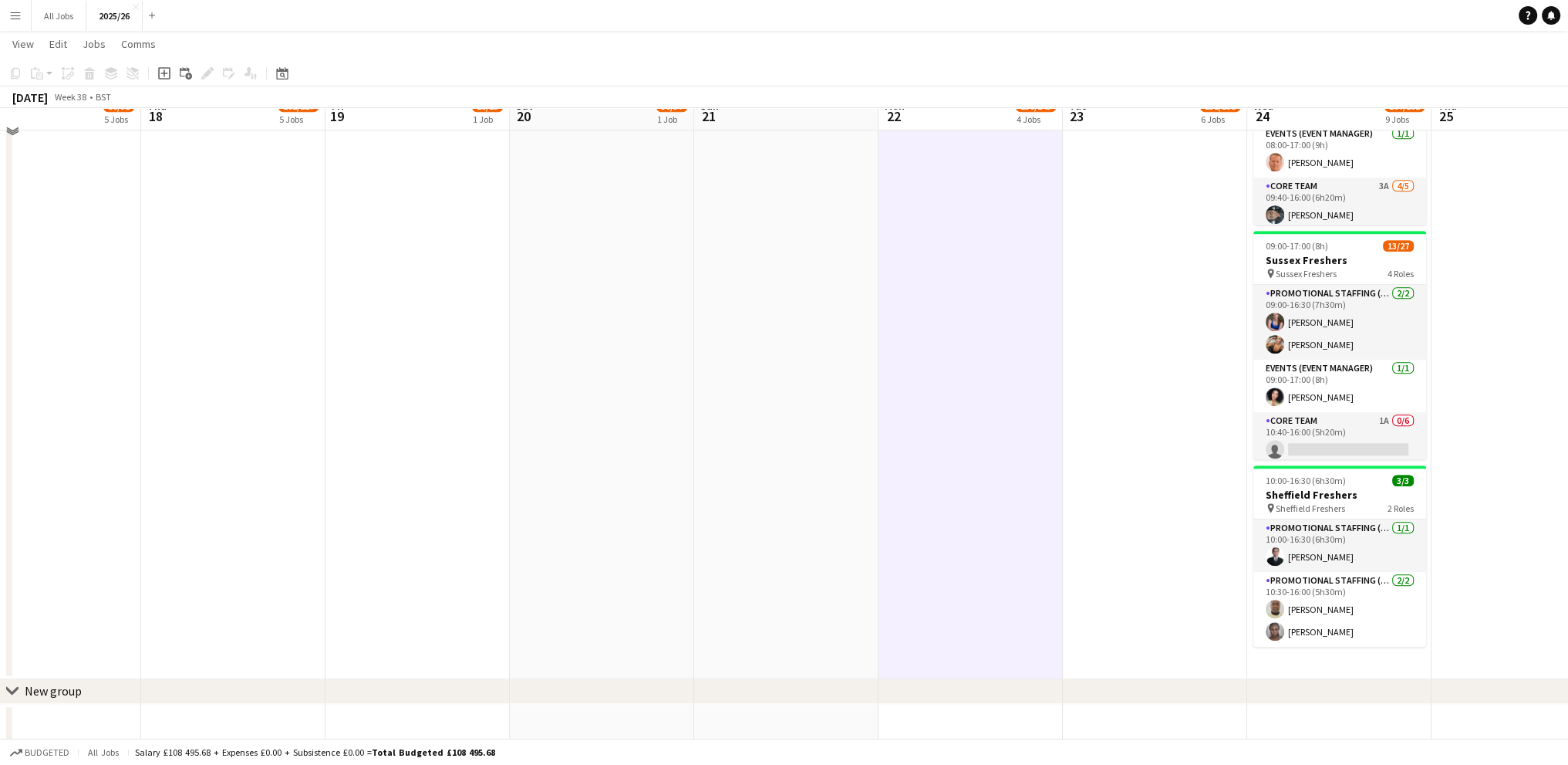
scroll to position [1601, 0]
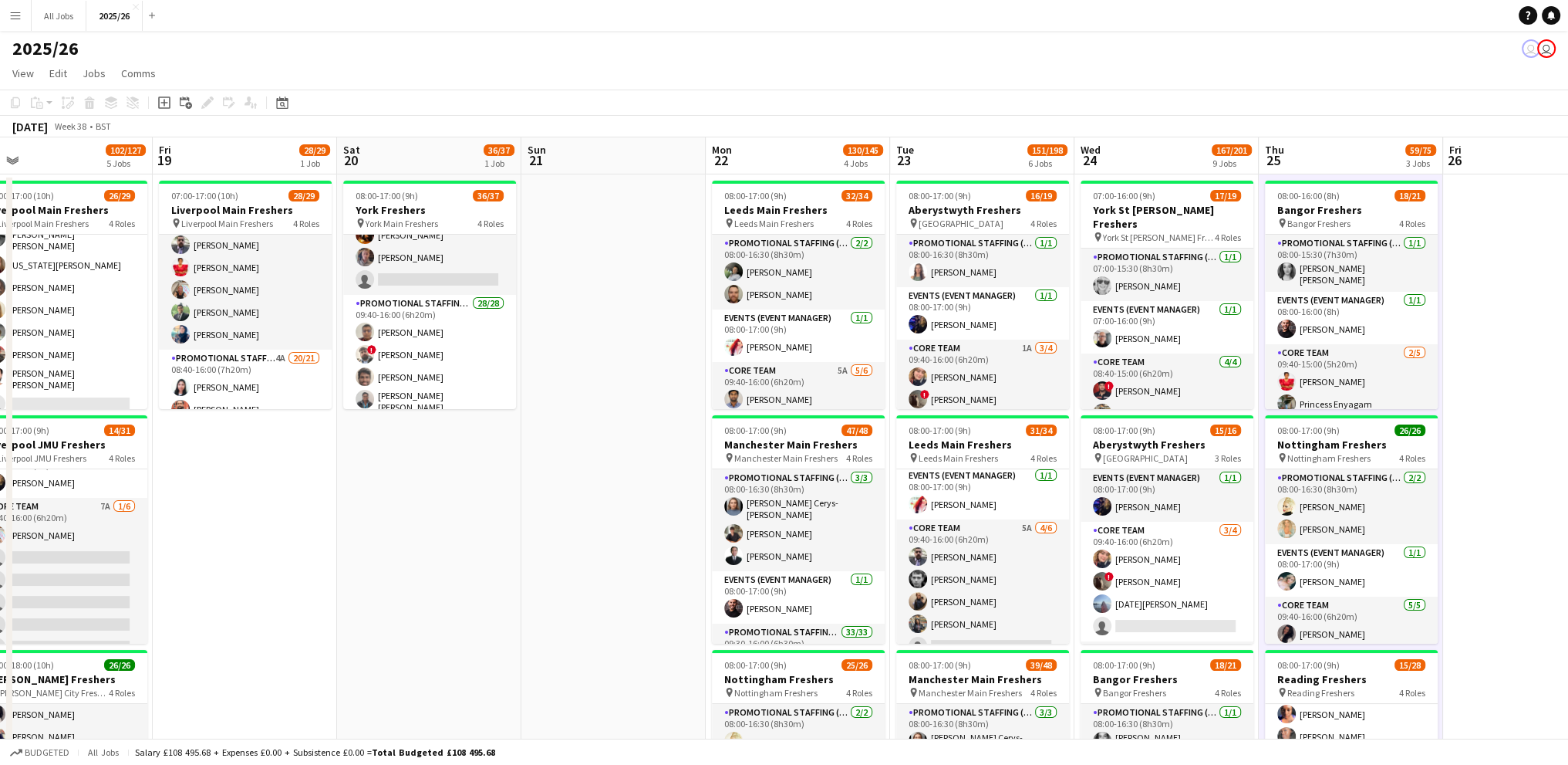
scroll to position [0, 655]
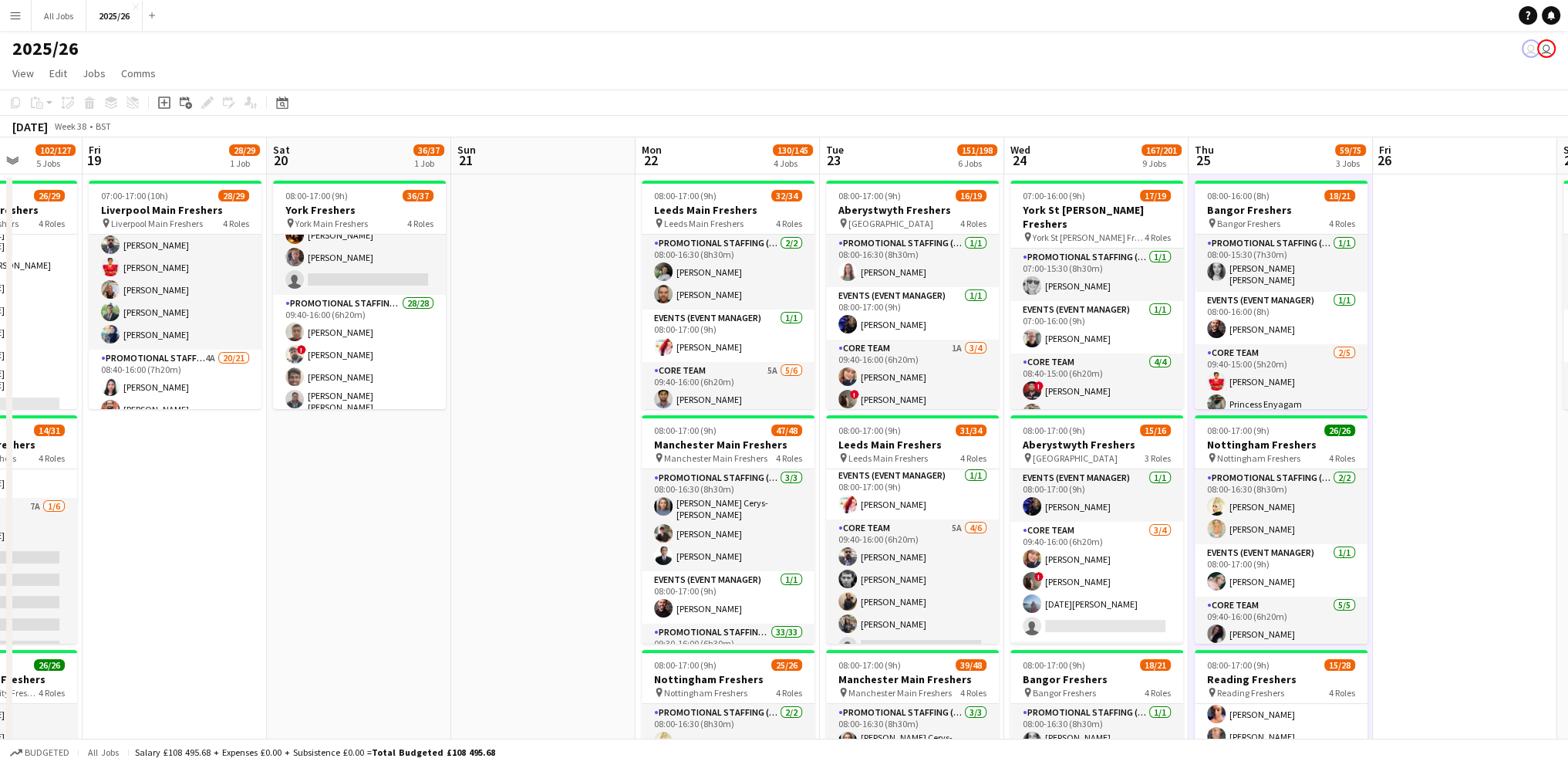
drag, startPoint x: 1504, startPoint y: 149, endPoint x: 1262, endPoint y: 154, distance: 242.1
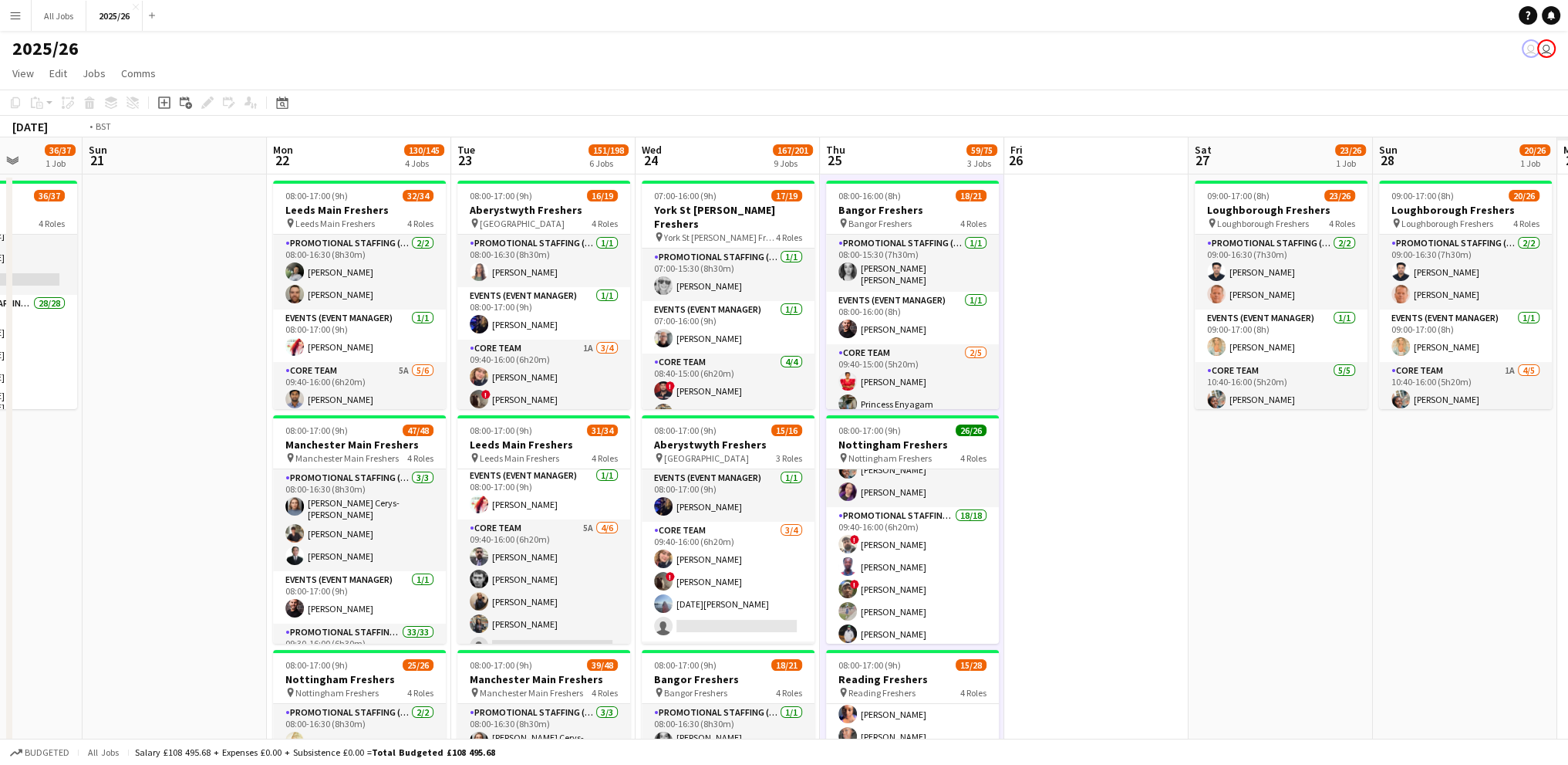
scroll to position [0, 445]
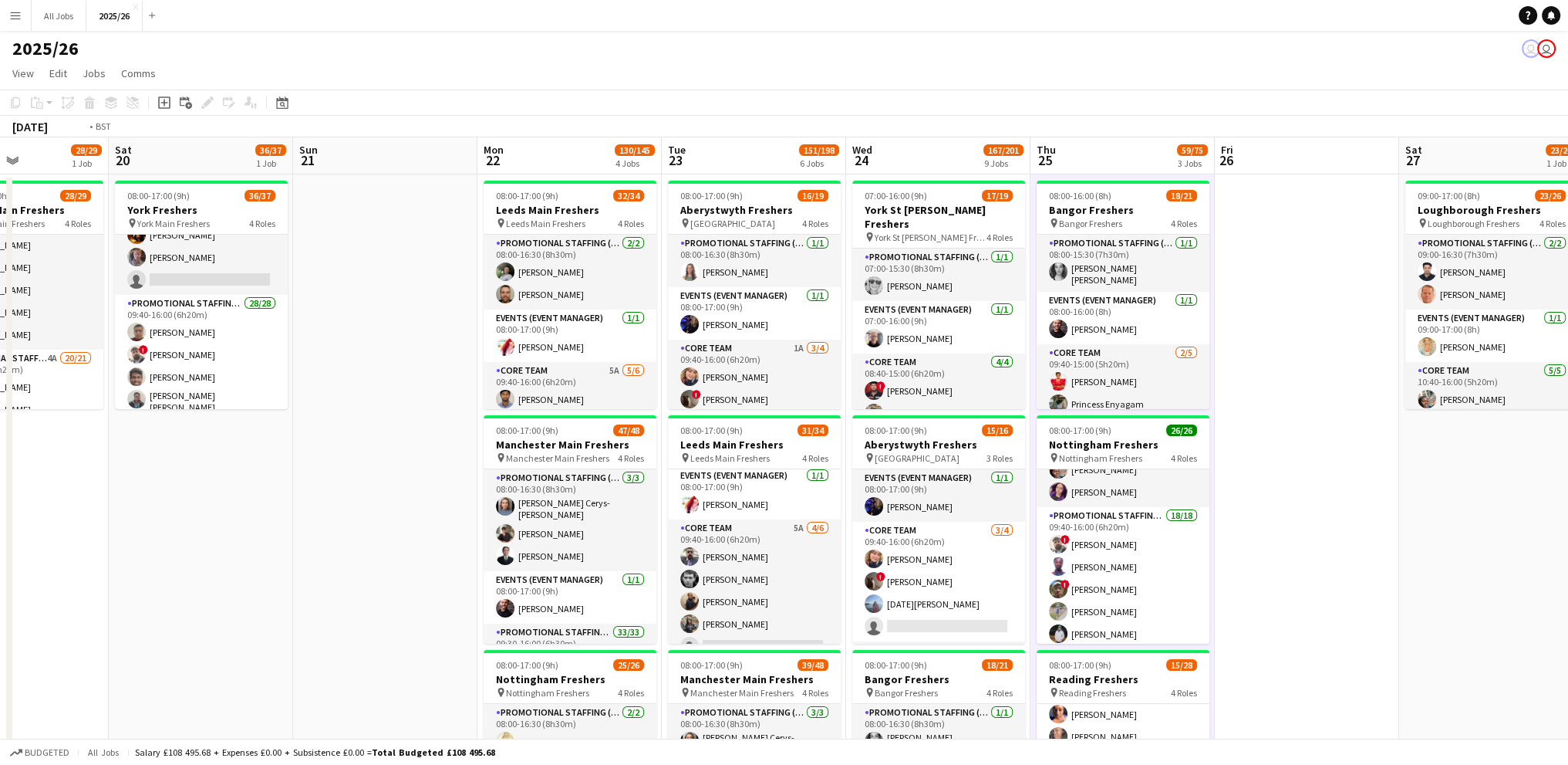
drag, startPoint x: 1462, startPoint y: 499, endPoint x: 752, endPoint y: 493, distance: 710.0
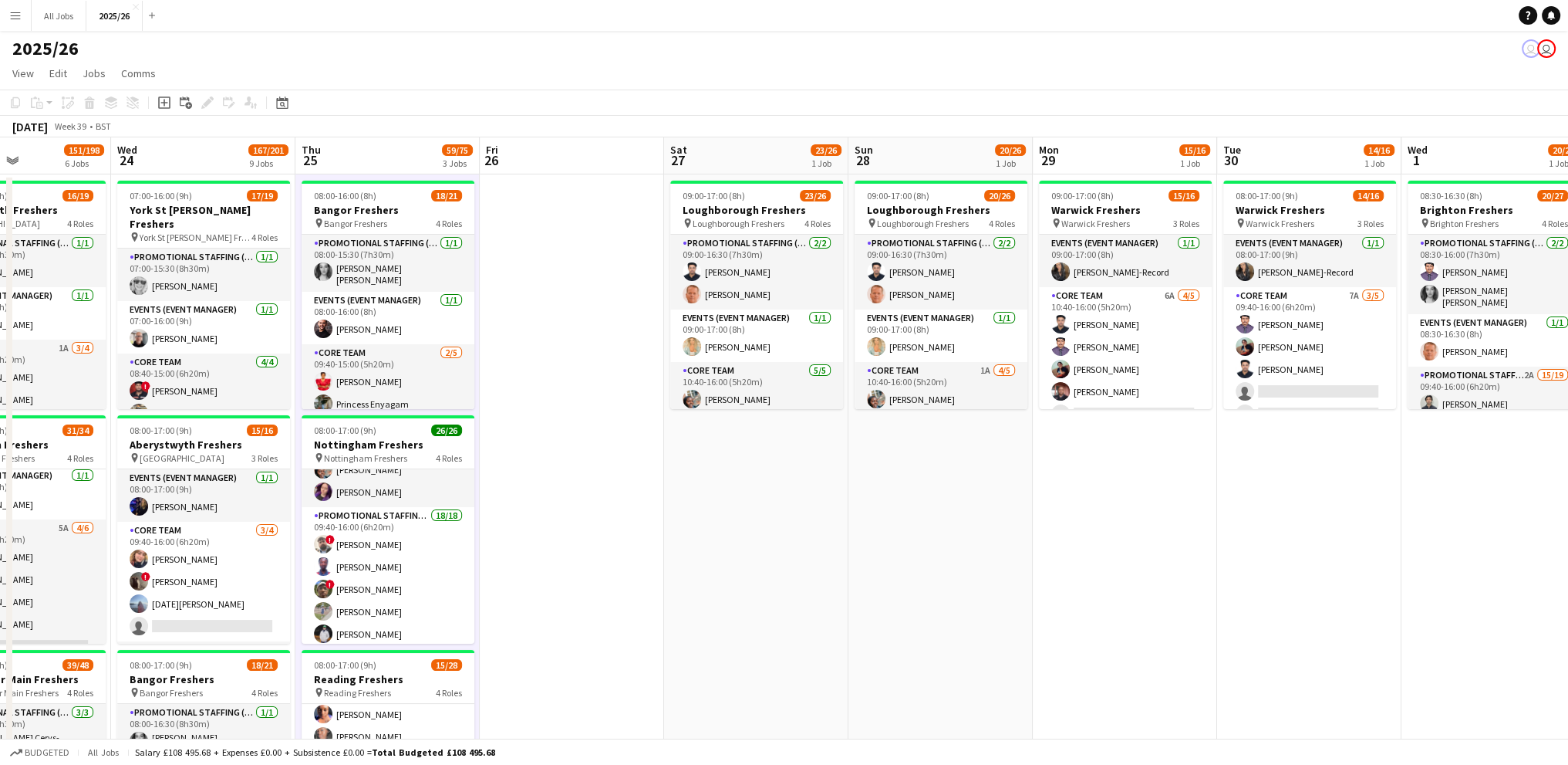
drag, startPoint x: 1192, startPoint y: 514, endPoint x: 1009, endPoint y: 519, distance: 183.1
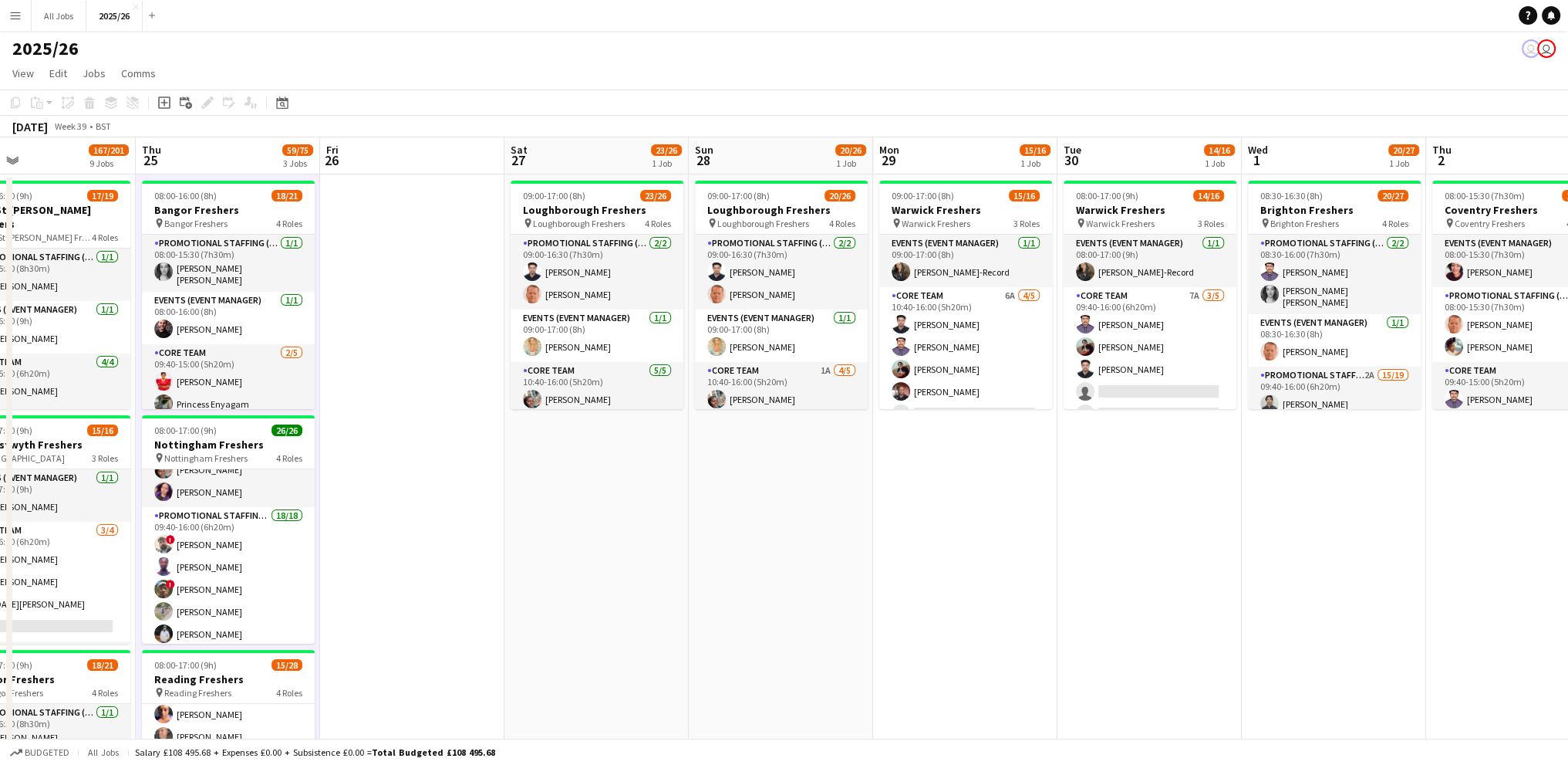
drag, startPoint x: 1352, startPoint y: 512, endPoint x: 1193, endPoint y: 517, distance: 159.1
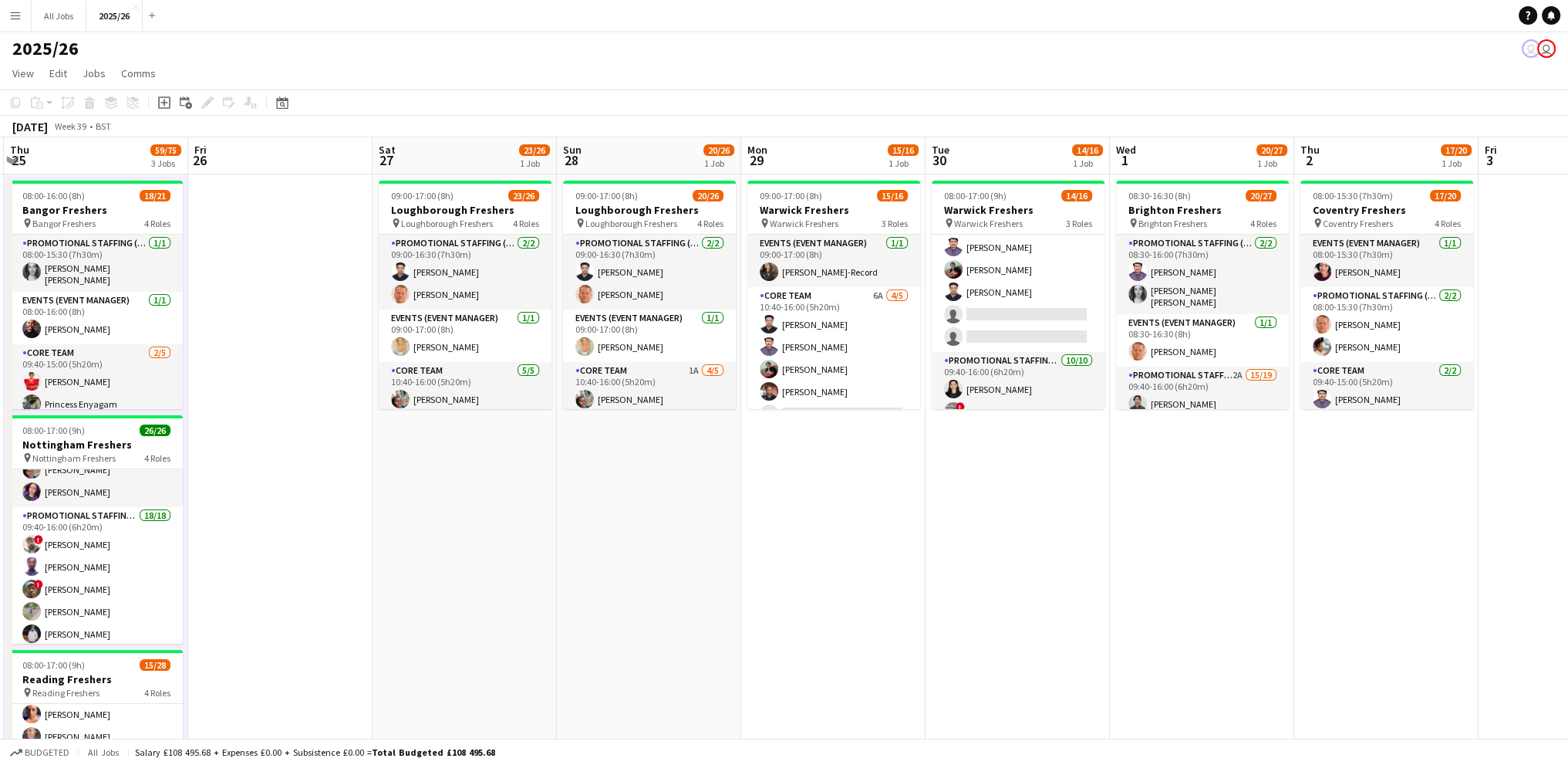
scroll to position [0, 553]
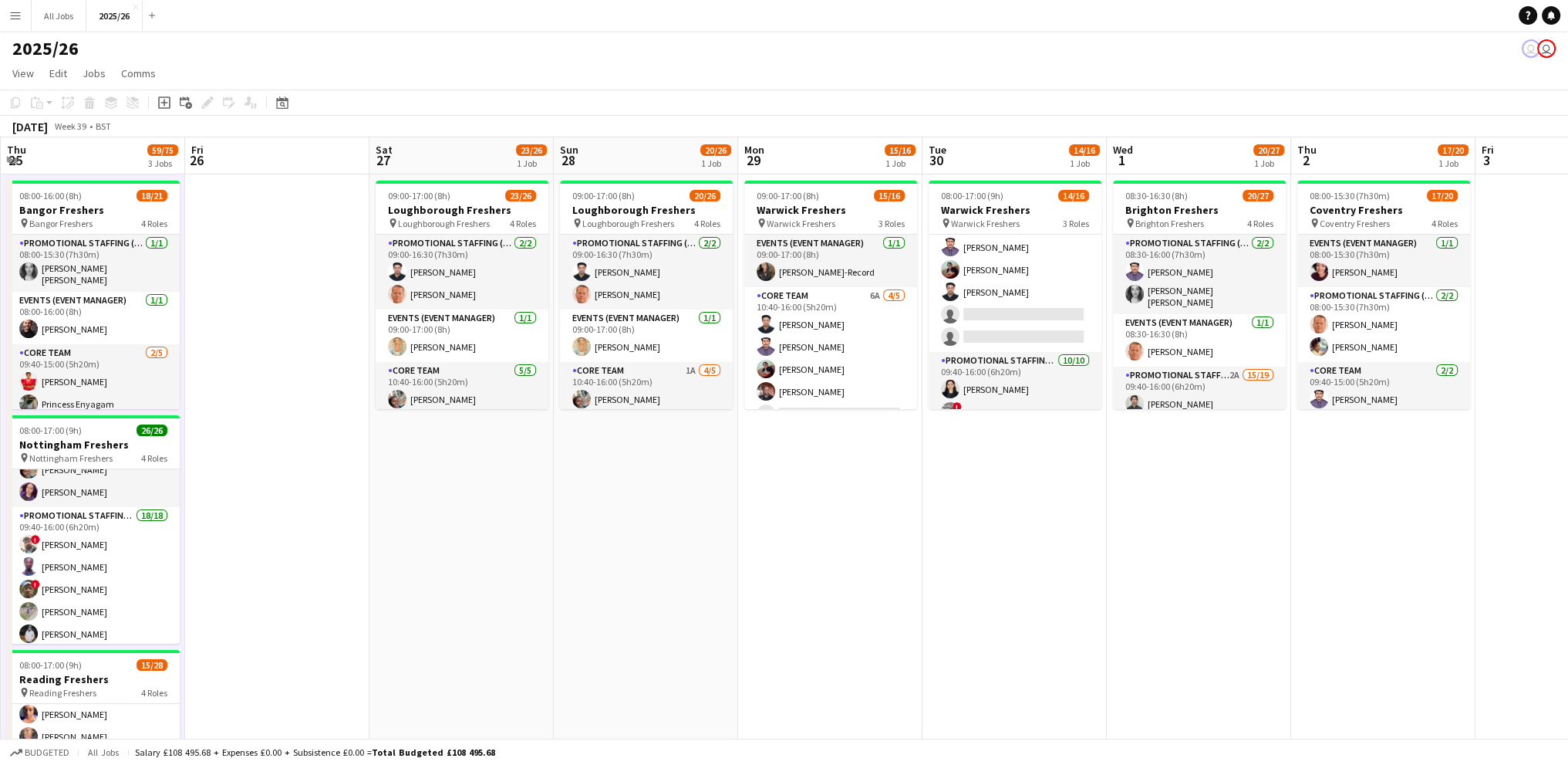
drag, startPoint x: 1368, startPoint y: 497, endPoint x: 1233, endPoint y: 491, distance: 135.1
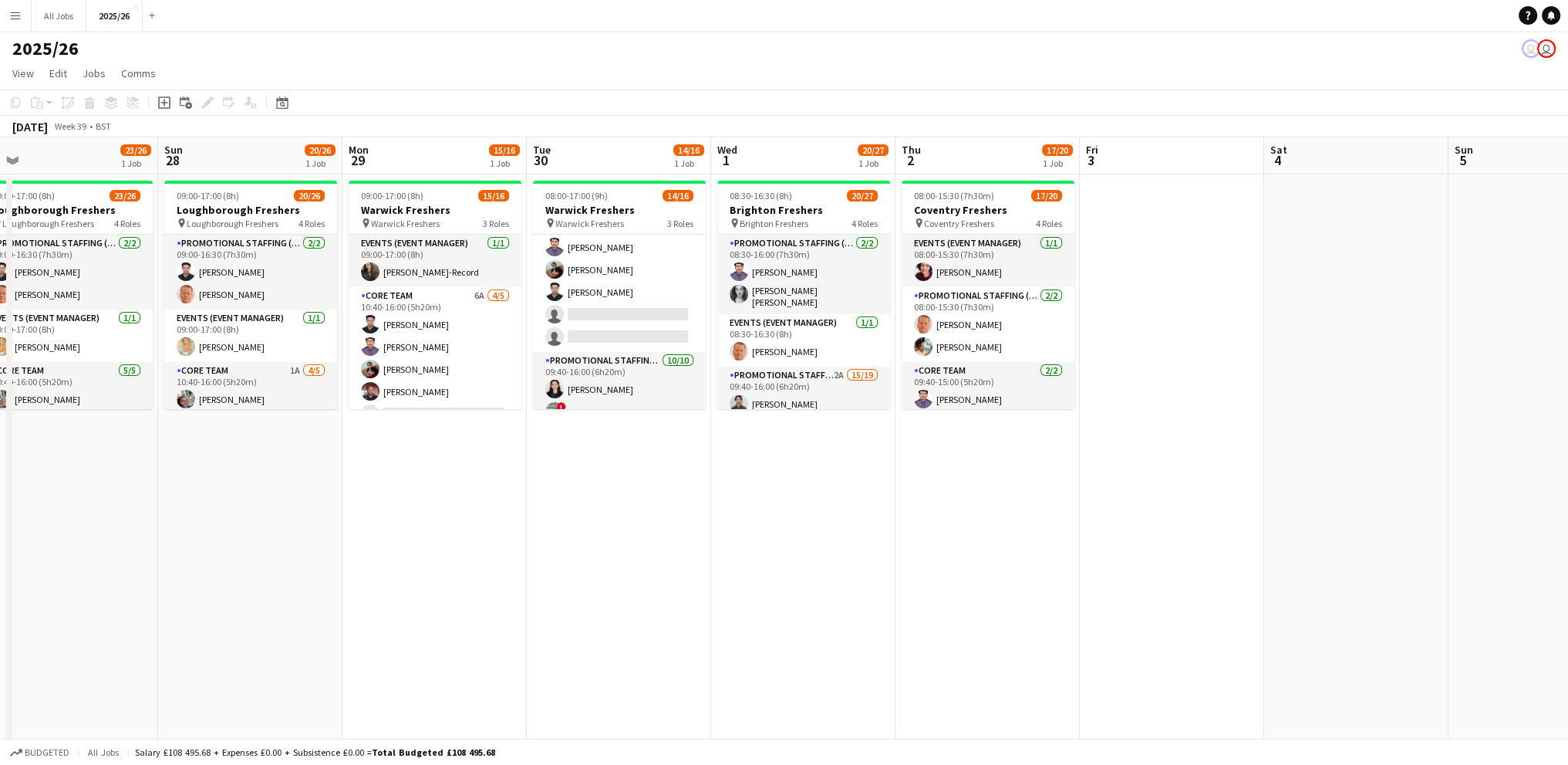
drag, startPoint x: 1387, startPoint y: 503, endPoint x: 991, endPoint y: 517, distance: 396.2
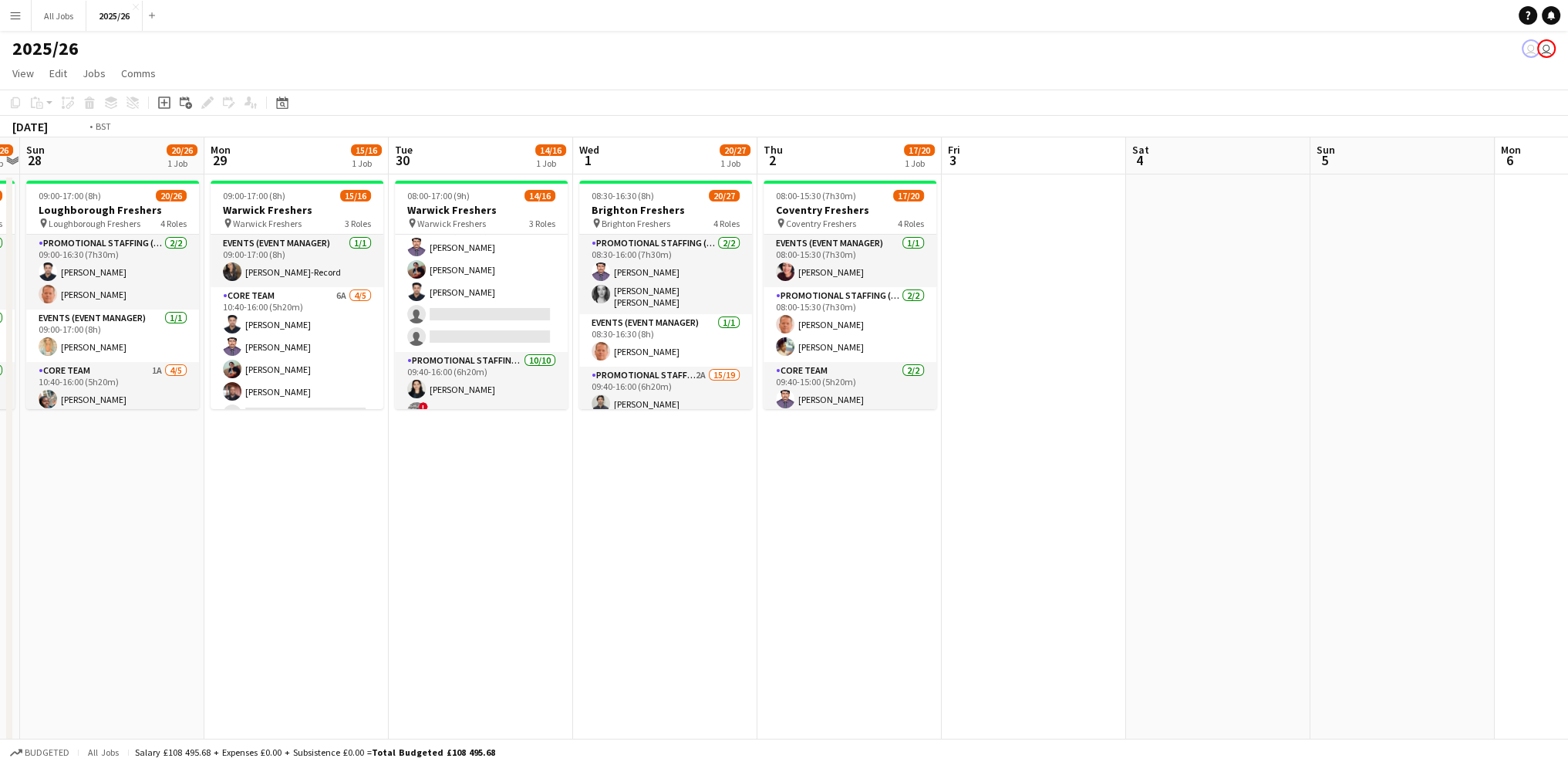
drag, startPoint x: 1385, startPoint y: 511, endPoint x: 874, endPoint y: 516, distance: 511.0
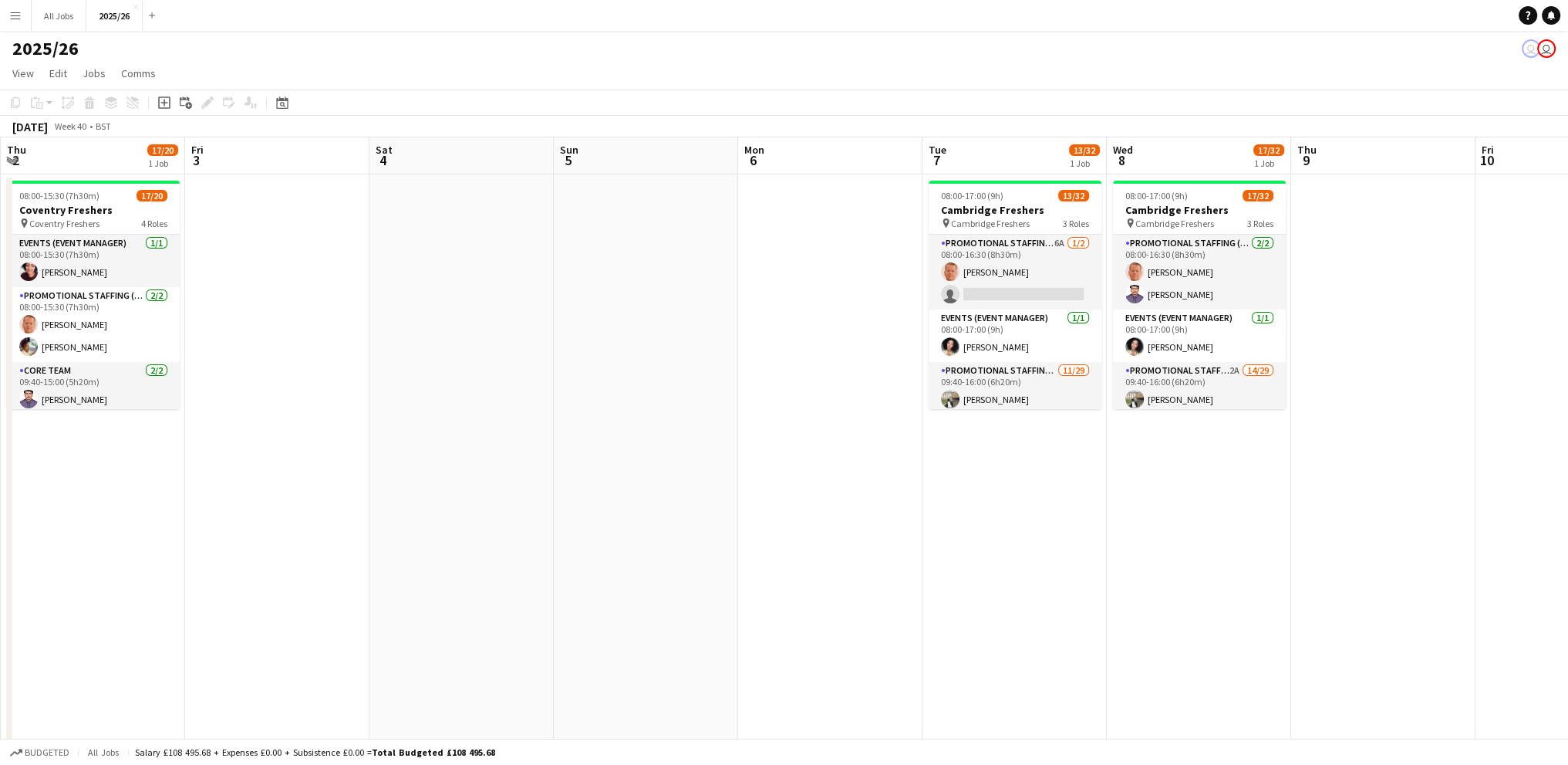
drag, startPoint x: 1326, startPoint y: 499, endPoint x: 943, endPoint y: 525, distance: 383.9
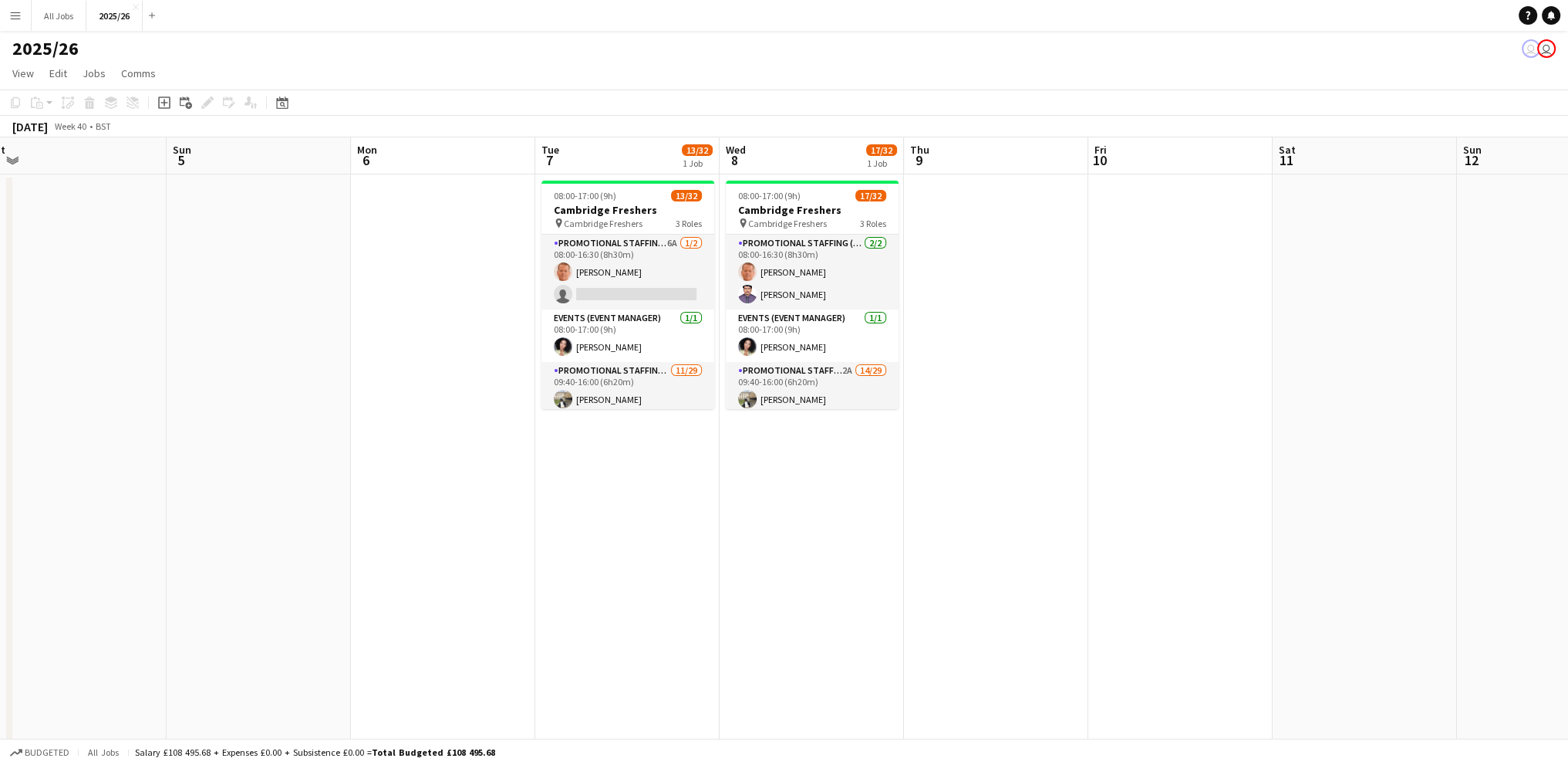
drag, startPoint x: 1302, startPoint y: 522, endPoint x: 736, endPoint y: 542, distance: 566.4
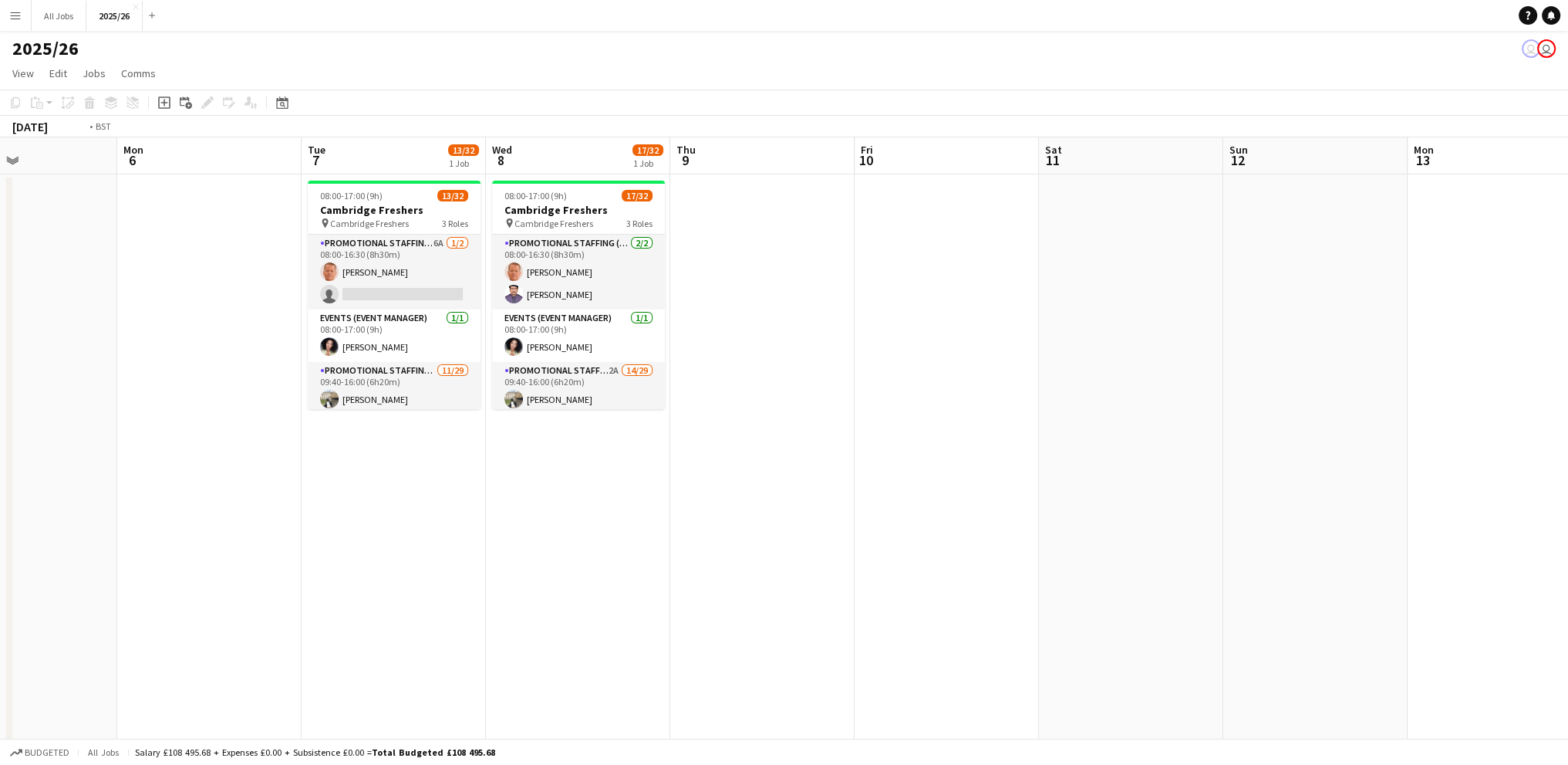
drag, startPoint x: 1349, startPoint y: 518, endPoint x: 916, endPoint y: 513, distance: 433.0
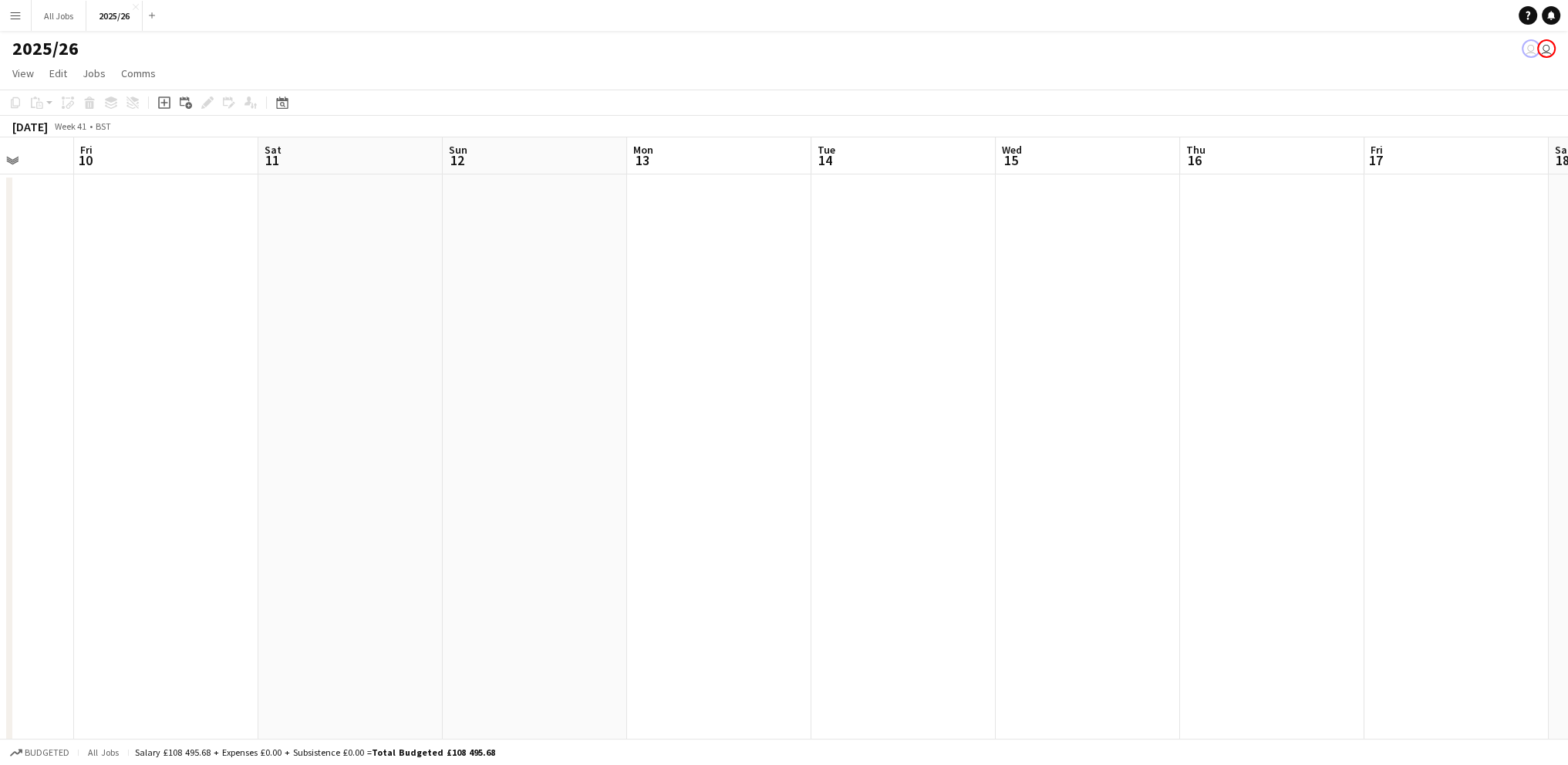
drag, startPoint x: 1497, startPoint y: 489, endPoint x: 1805, endPoint y: 432, distance: 313.2
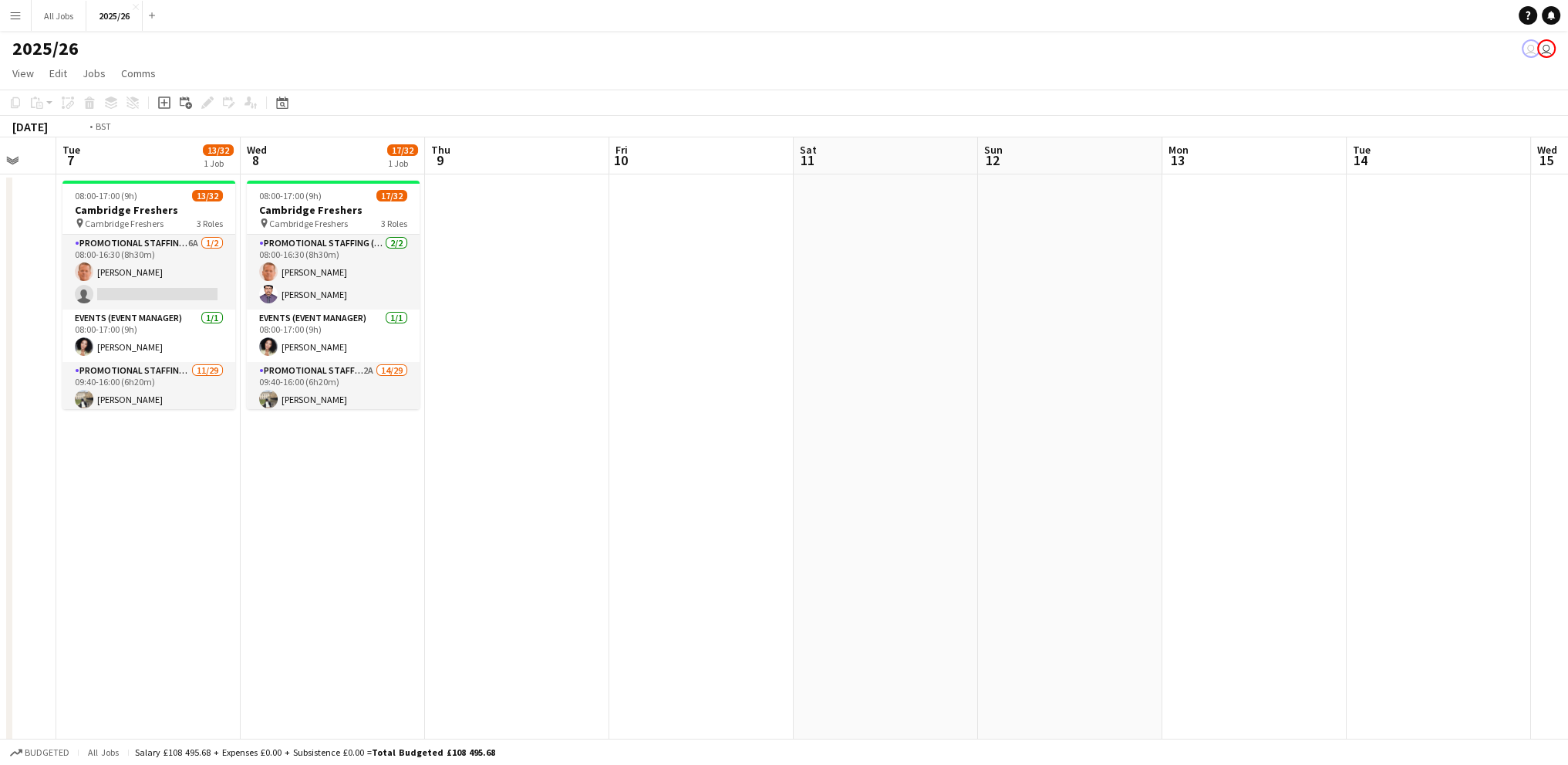
drag, startPoint x: 909, startPoint y: 469, endPoint x: 1474, endPoint y: 392, distance: 570.2
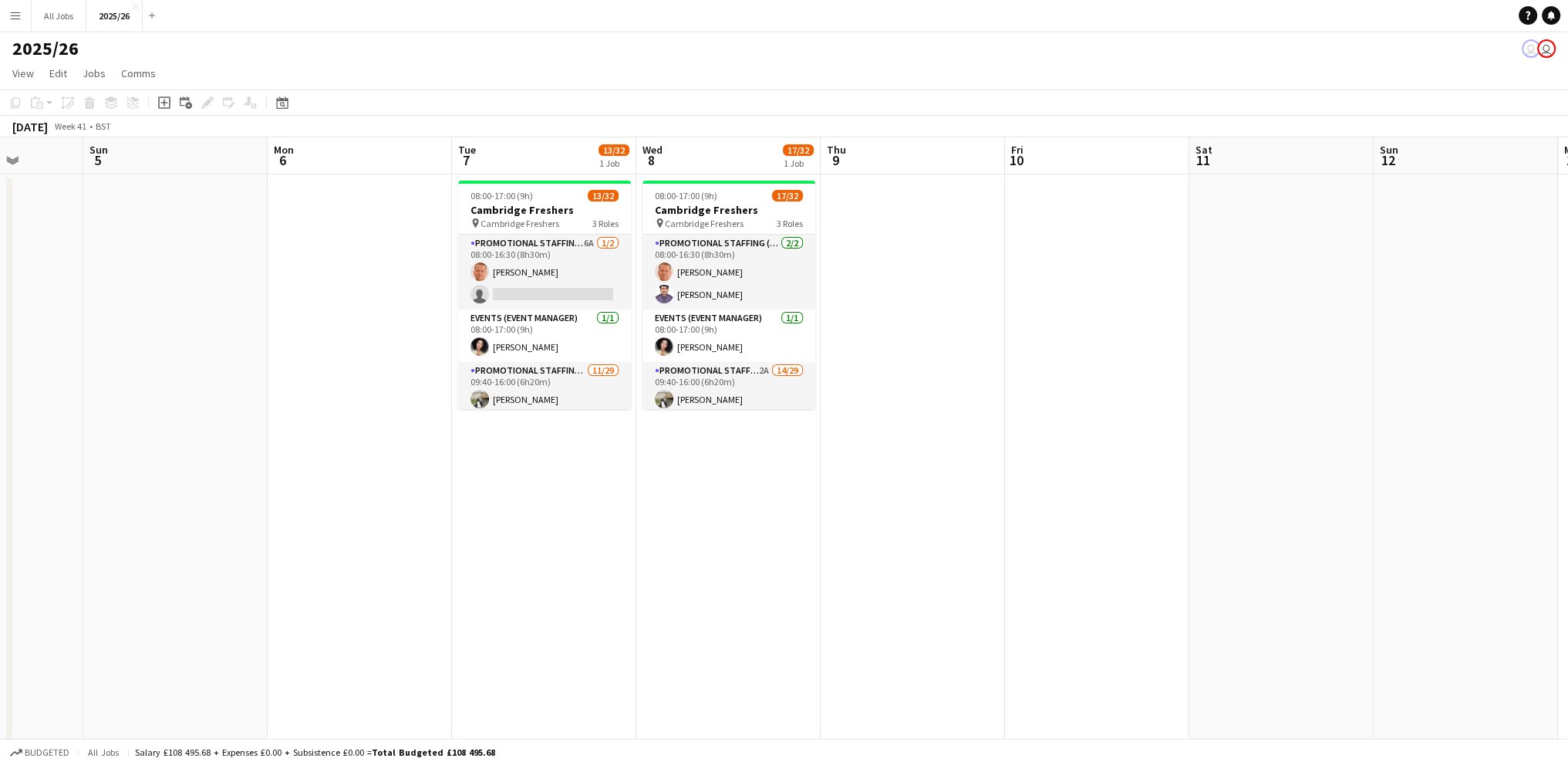
drag, startPoint x: 1401, startPoint y: 394, endPoint x: 1474, endPoint y: 393, distance: 73.0
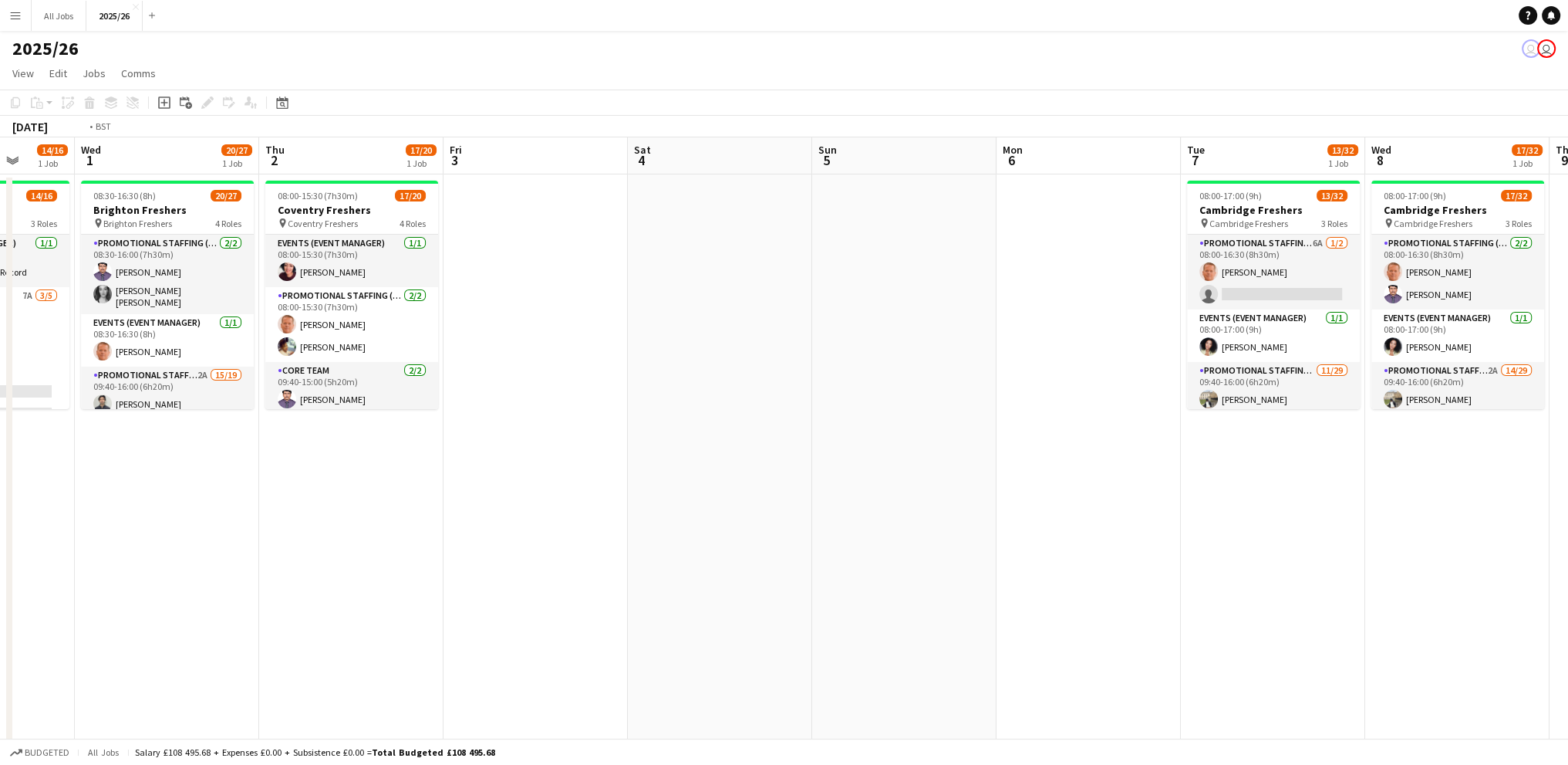
drag, startPoint x: 826, startPoint y: 470, endPoint x: 1264, endPoint y: 410, distance: 442.1
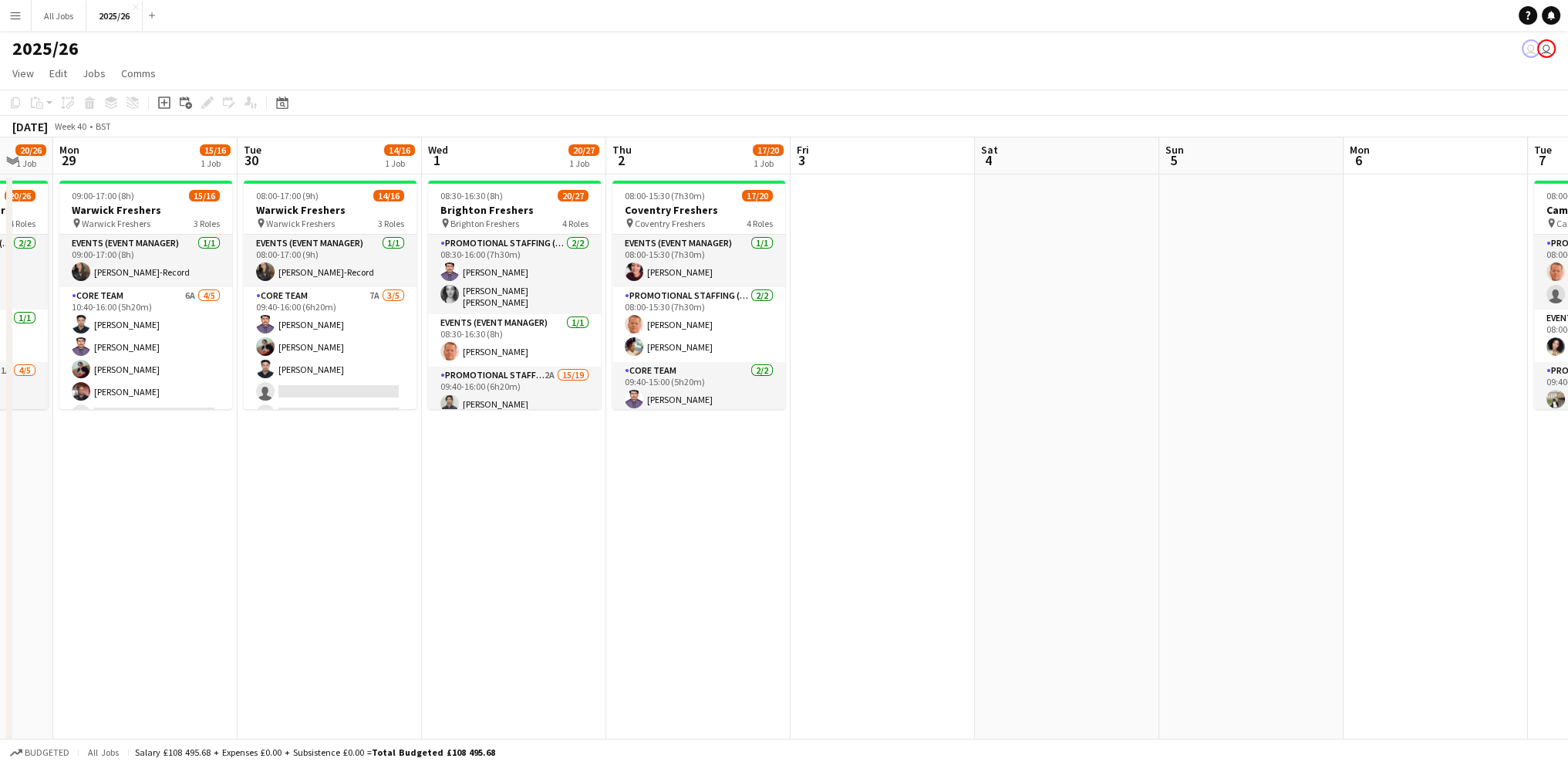
drag, startPoint x: 800, startPoint y: 442, endPoint x: 1224, endPoint y: 417, distance: 424.7
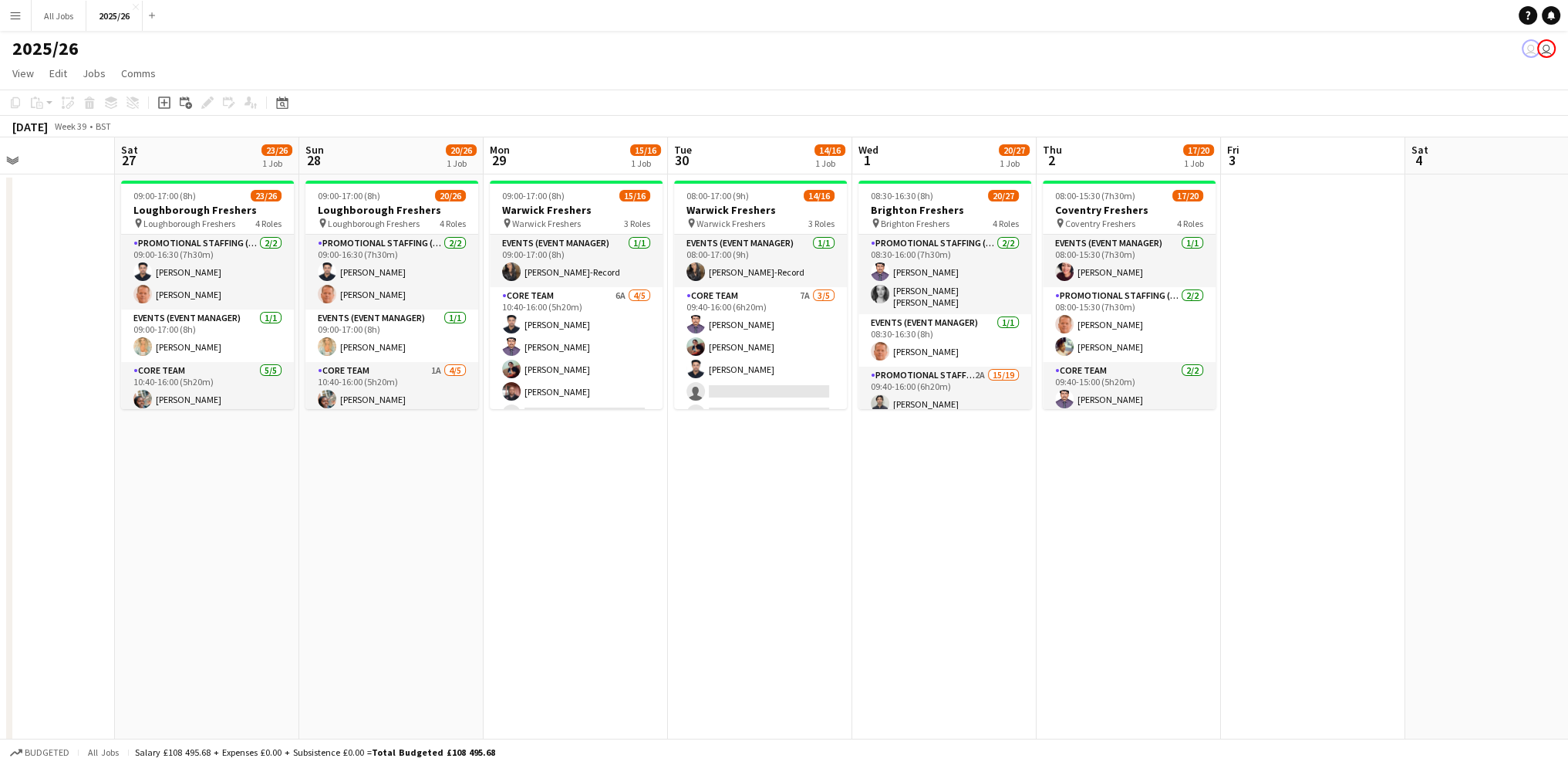
drag, startPoint x: 759, startPoint y: 456, endPoint x: 1530, endPoint y: 379, distance: 774.8
